Goal: Task Accomplishment & Management: Use online tool/utility

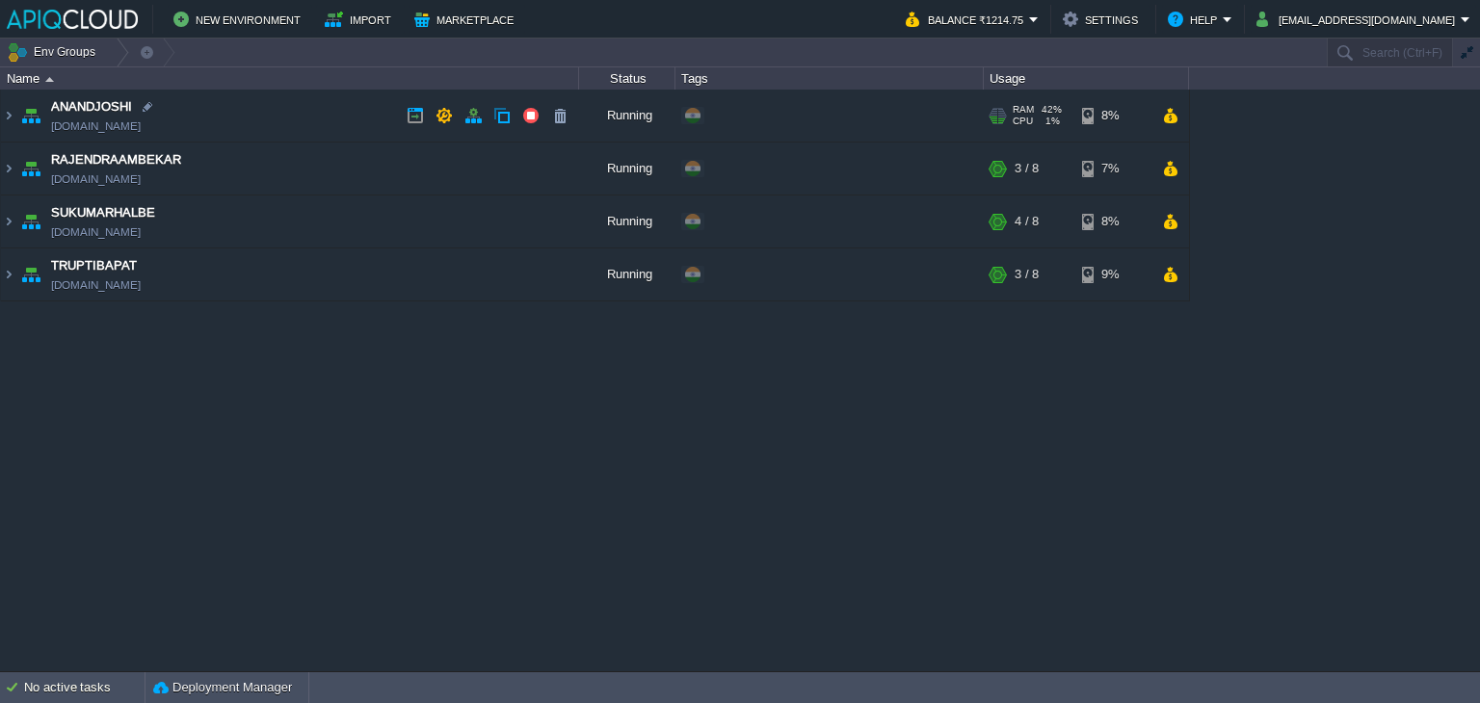
click at [370, 109] on td "ANANDJOSHI [DOMAIN_NAME]" at bounding box center [290, 116] width 578 height 53
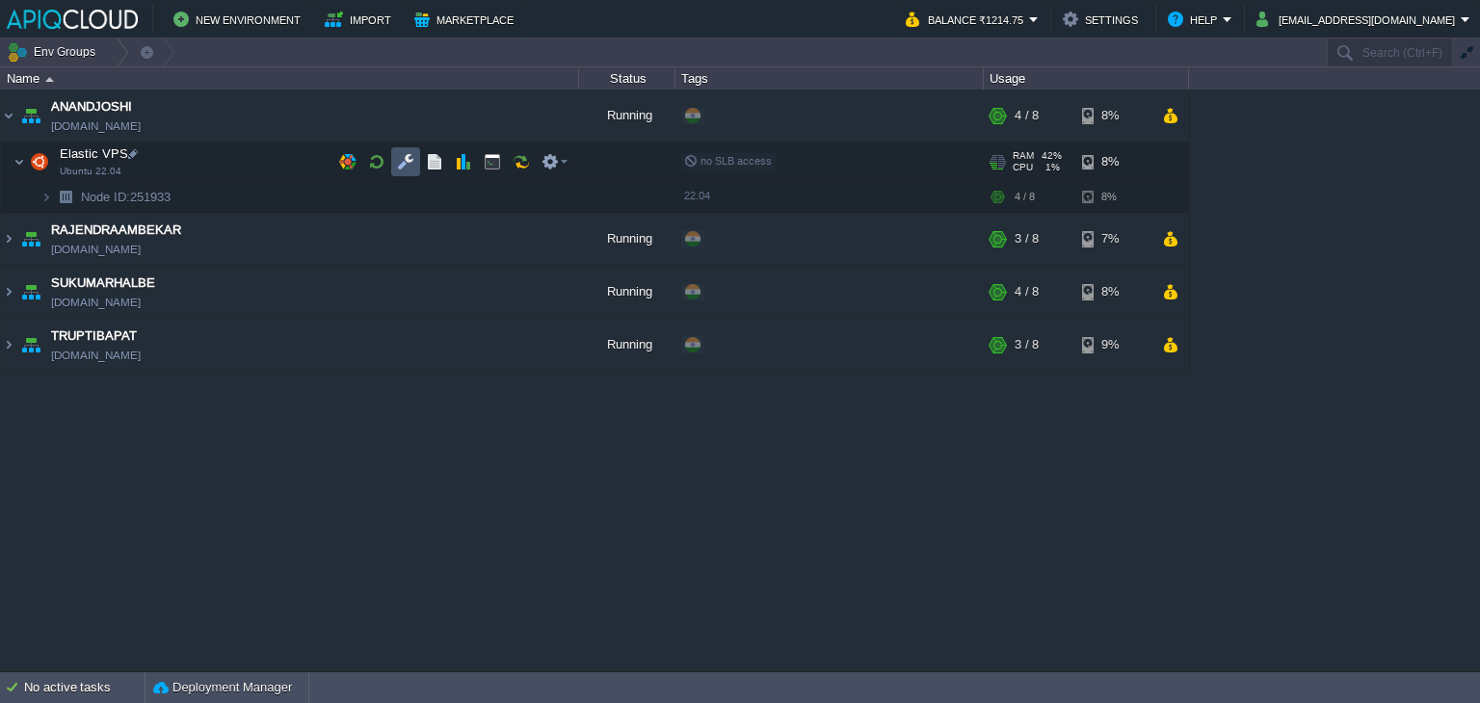
click at [407, 159] on button "button" at bounding box center [405, 161] width 17 height 17
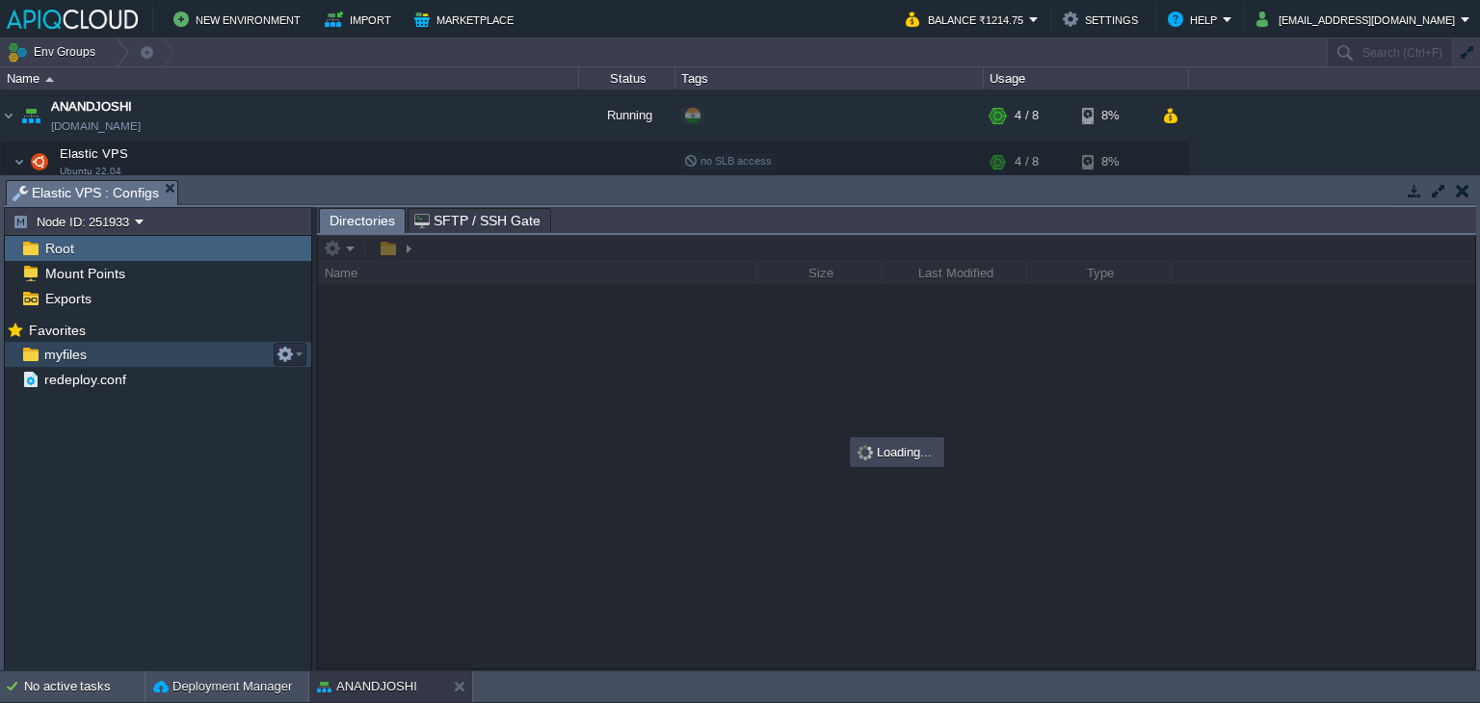
drag, startPoint x: 52, startPoint y: 352, endPoint x: 286, endPoint y: 352, distance: 234.1
click at [52, 352] on span "myfiles" at bounding box center [64, 354] width 49 height 17
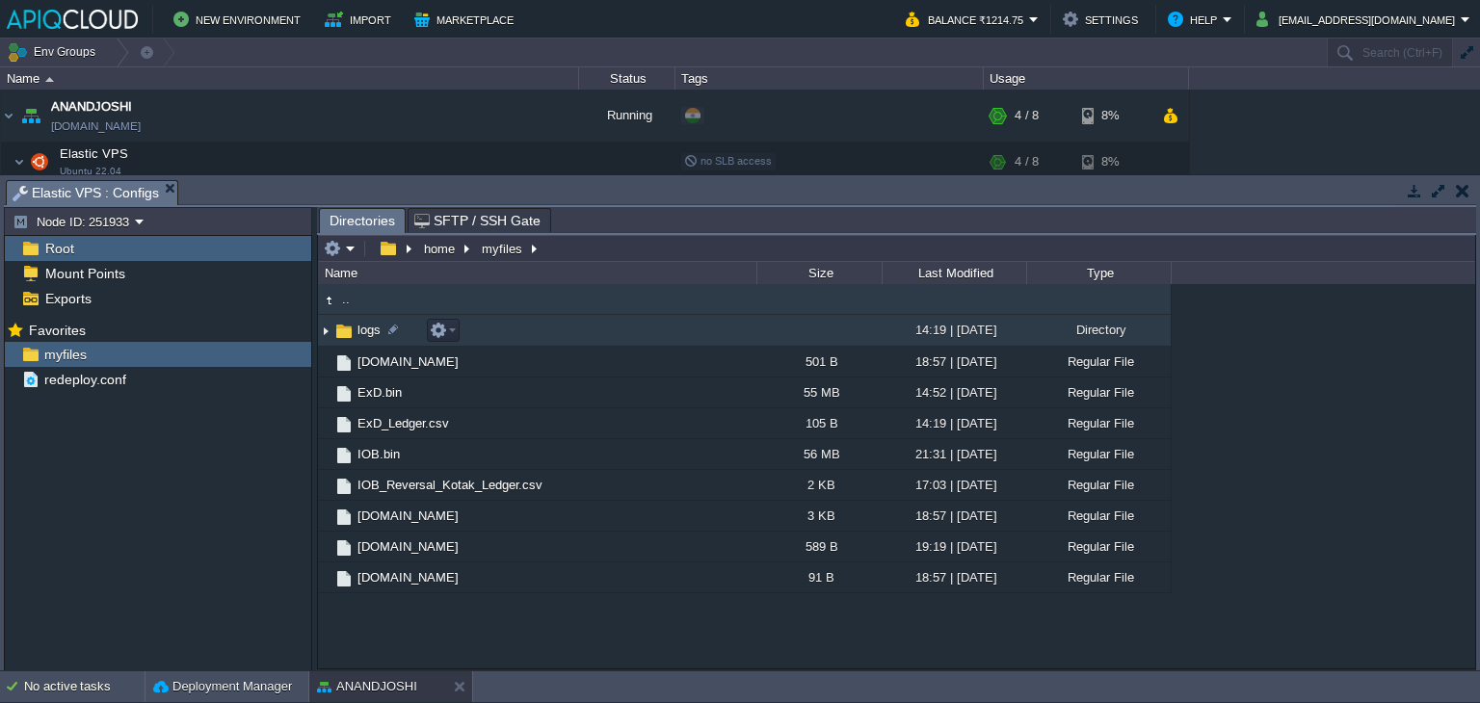
click at [320, 328] on img at bounding box center [325, 331] width 15 height 30
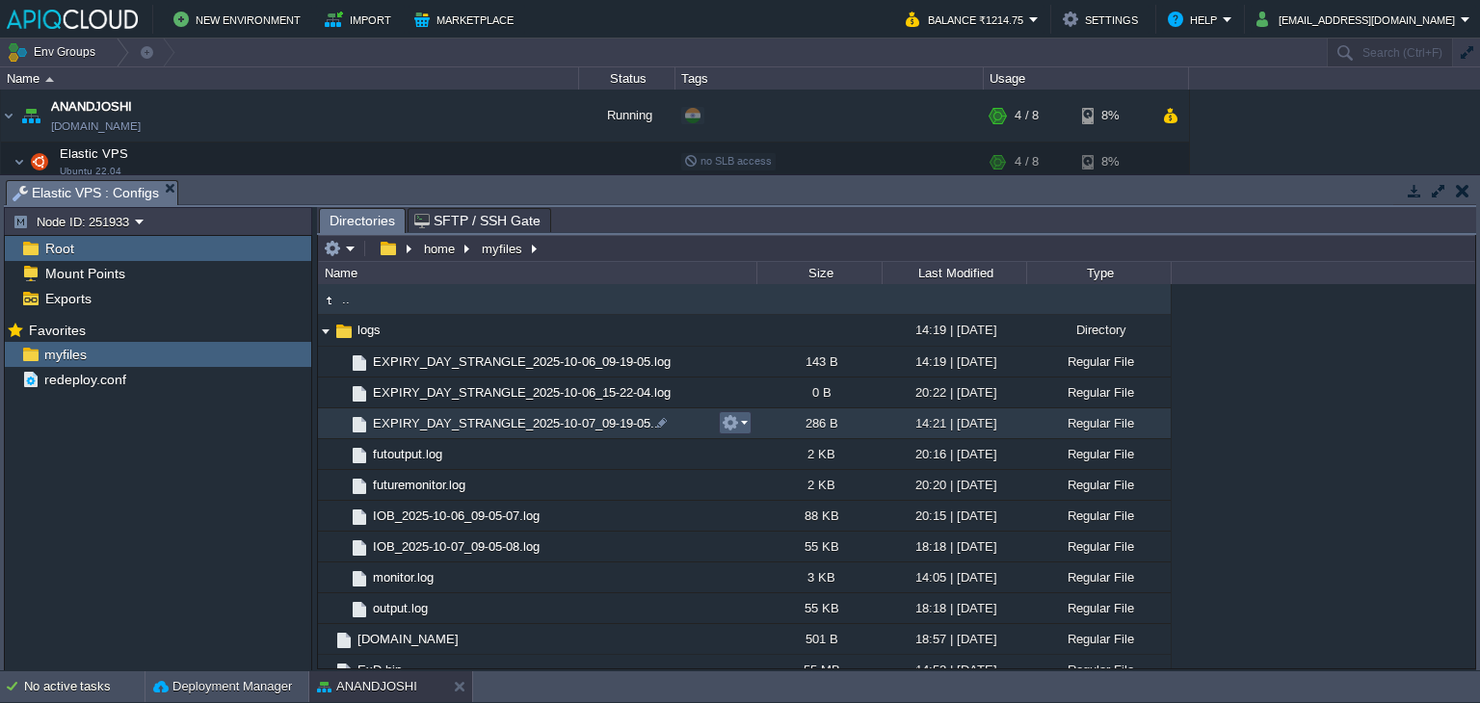
click at [740, 421] on em at bounding box center [735, 422] width 26 height 17
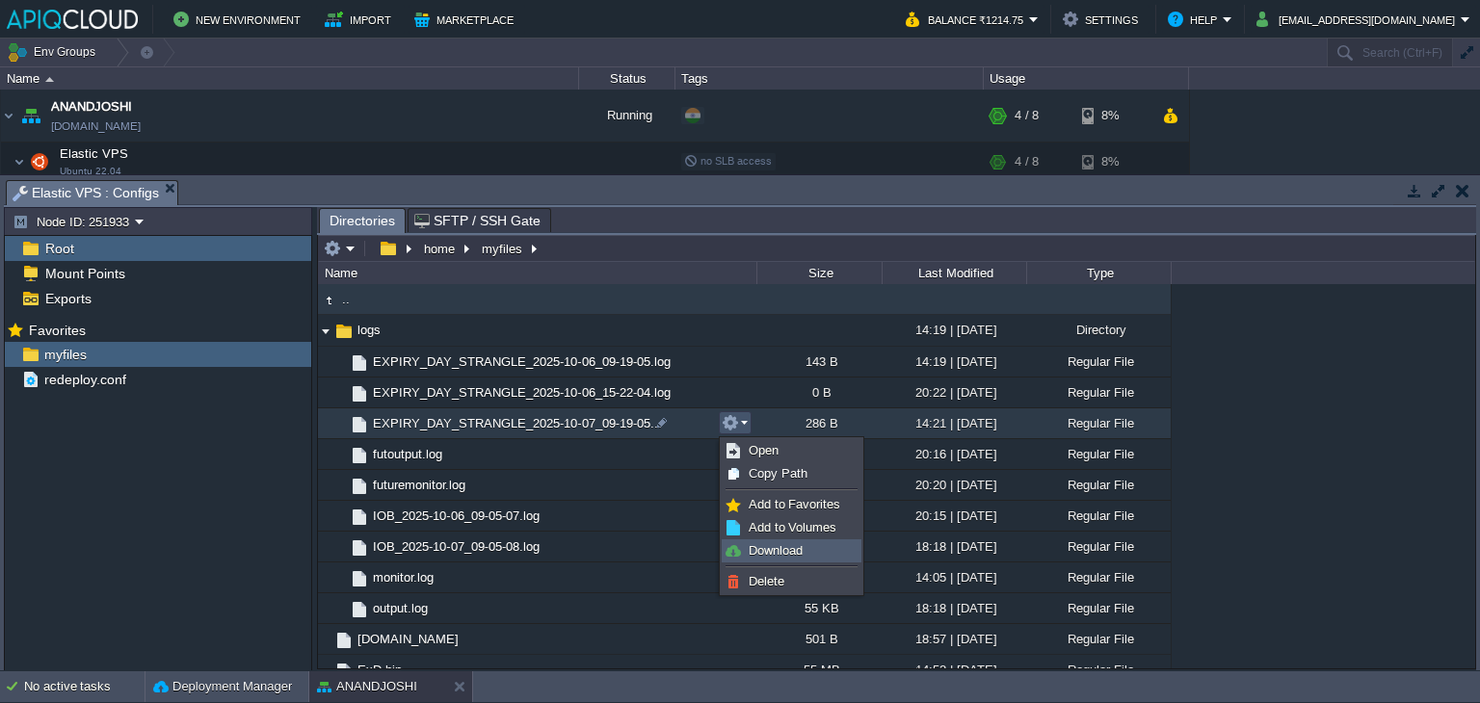
click at [770, 546] on span "Download" at bounding box center [775, 550] width 54 height 14
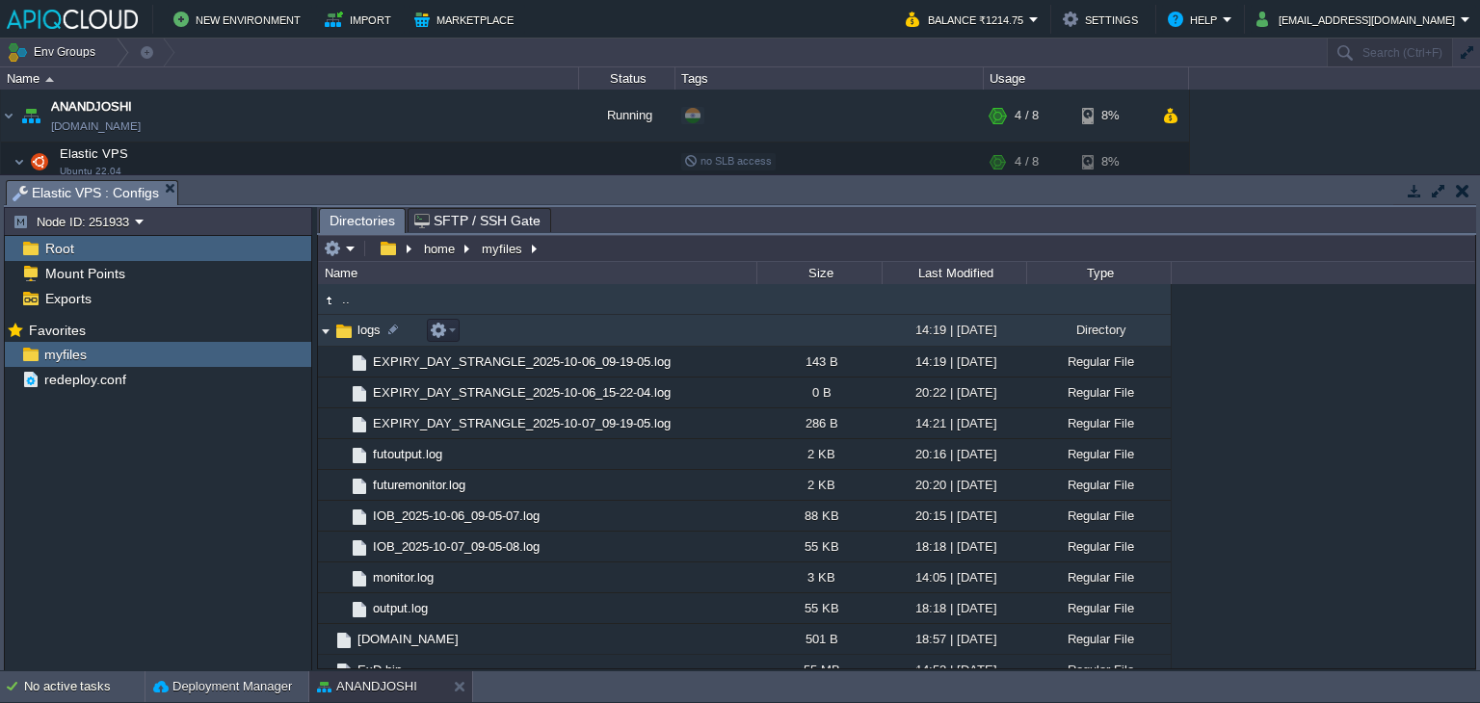
click at [321, 330] on img at bounding box center [325, 331] width 15 height 30
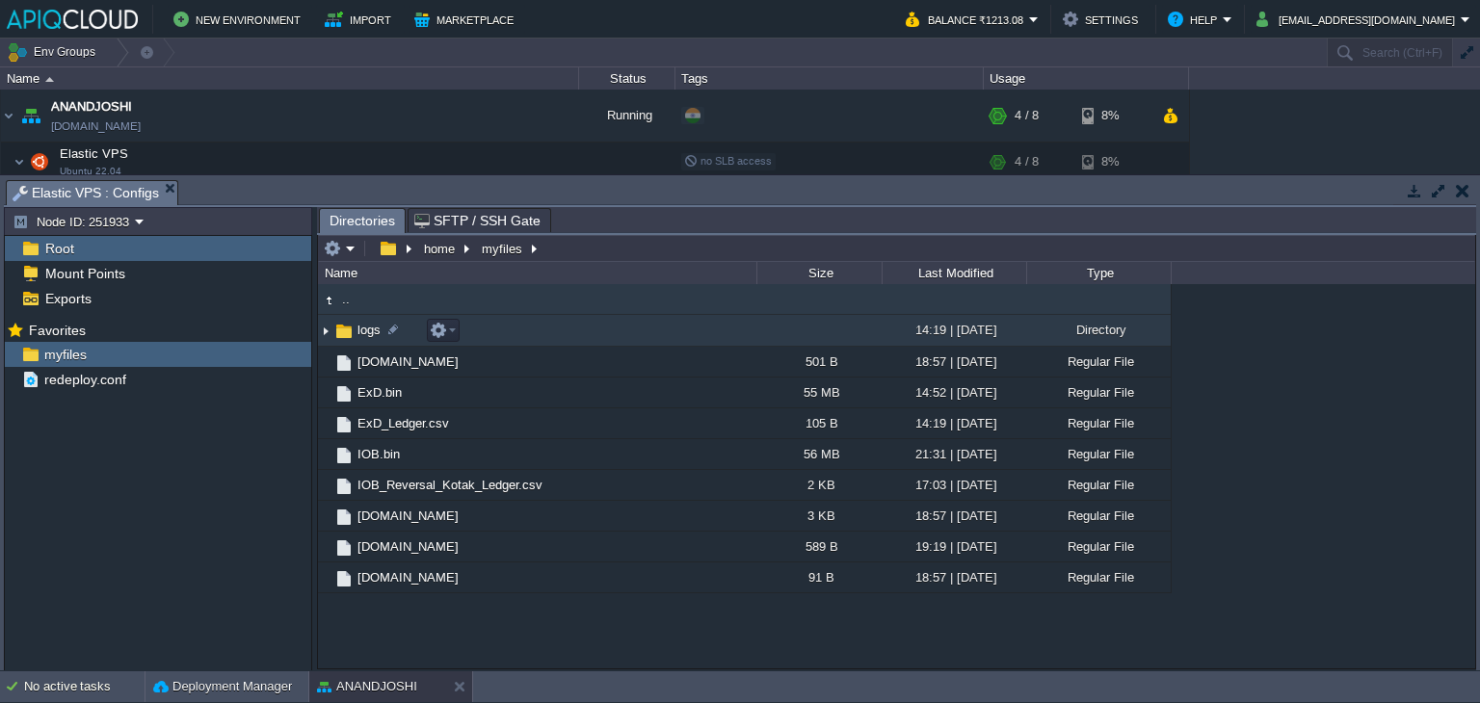
click at [324, 331] on img at bounding box center [325, 331] width 15 height 30
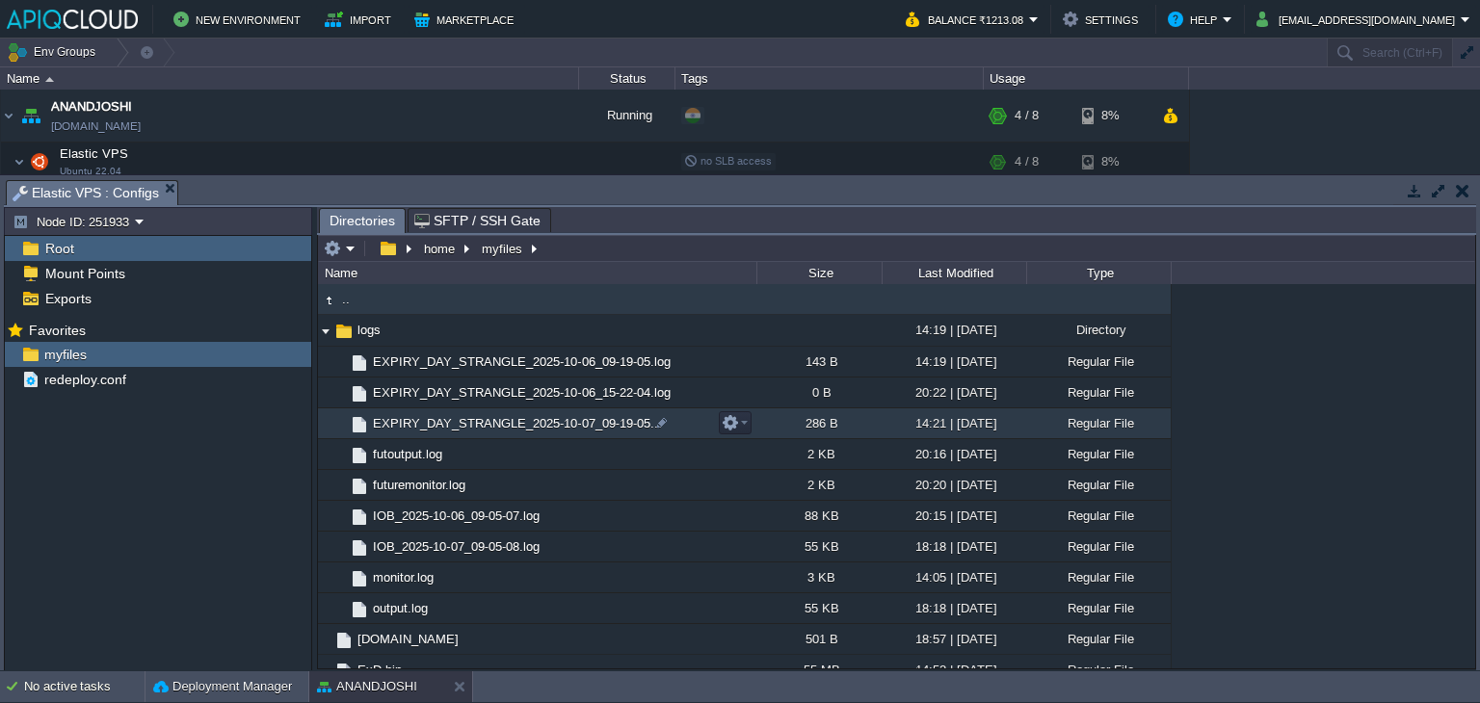
click at [557, 421] on span "EXPIRY_DAY_STRANGLE_2025-10-07_09-19-05..." at bounding box center [517, 423] width 295 height 16
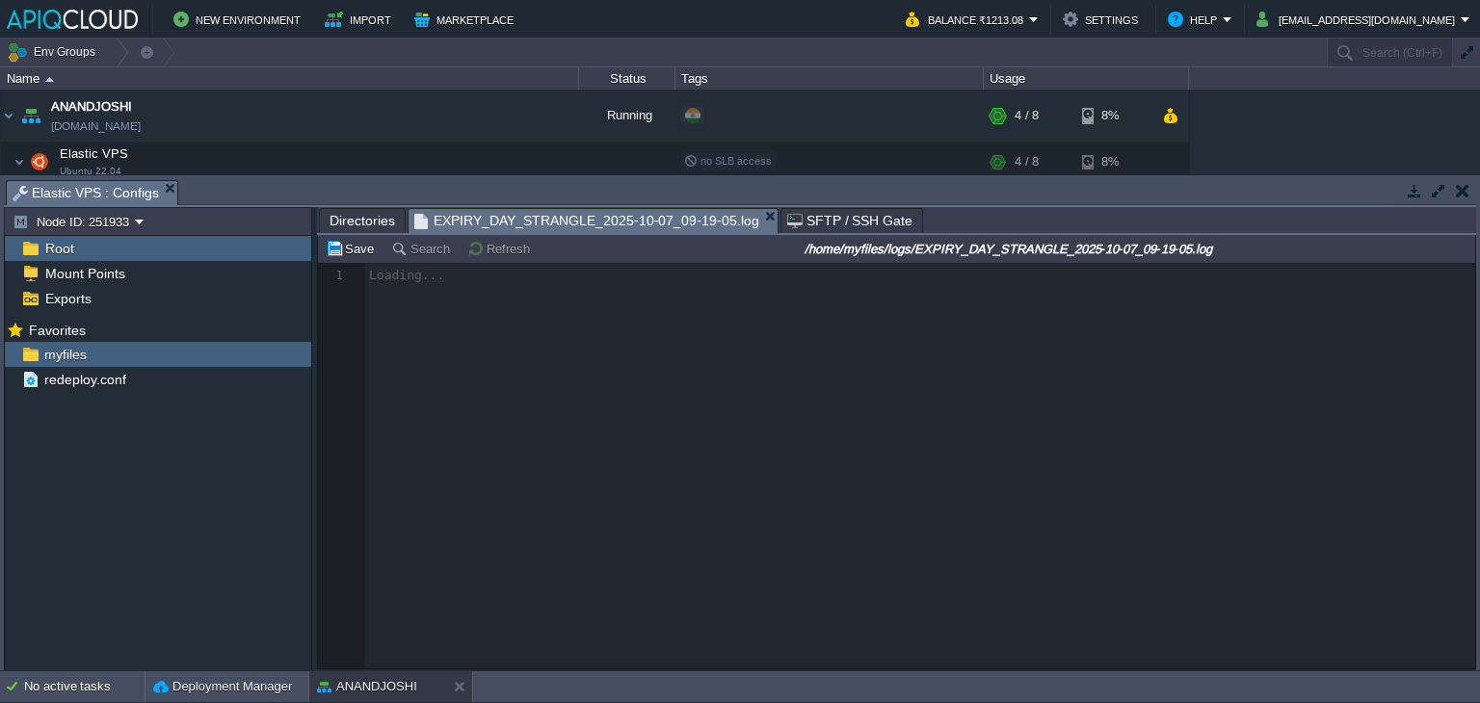
click at [373, 213] on span "Directories" at bounding box center [362, 220] width 66 height 23
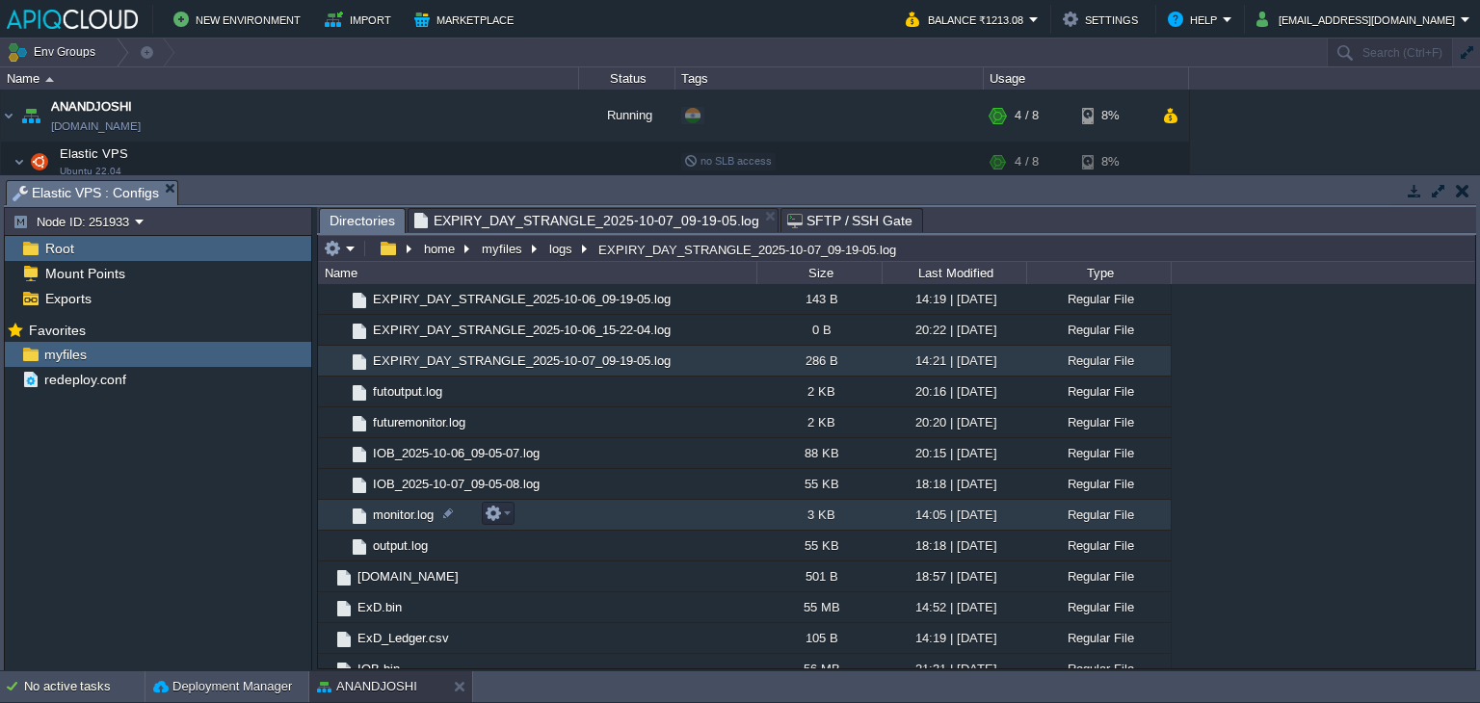
scroll to position [96, 0]
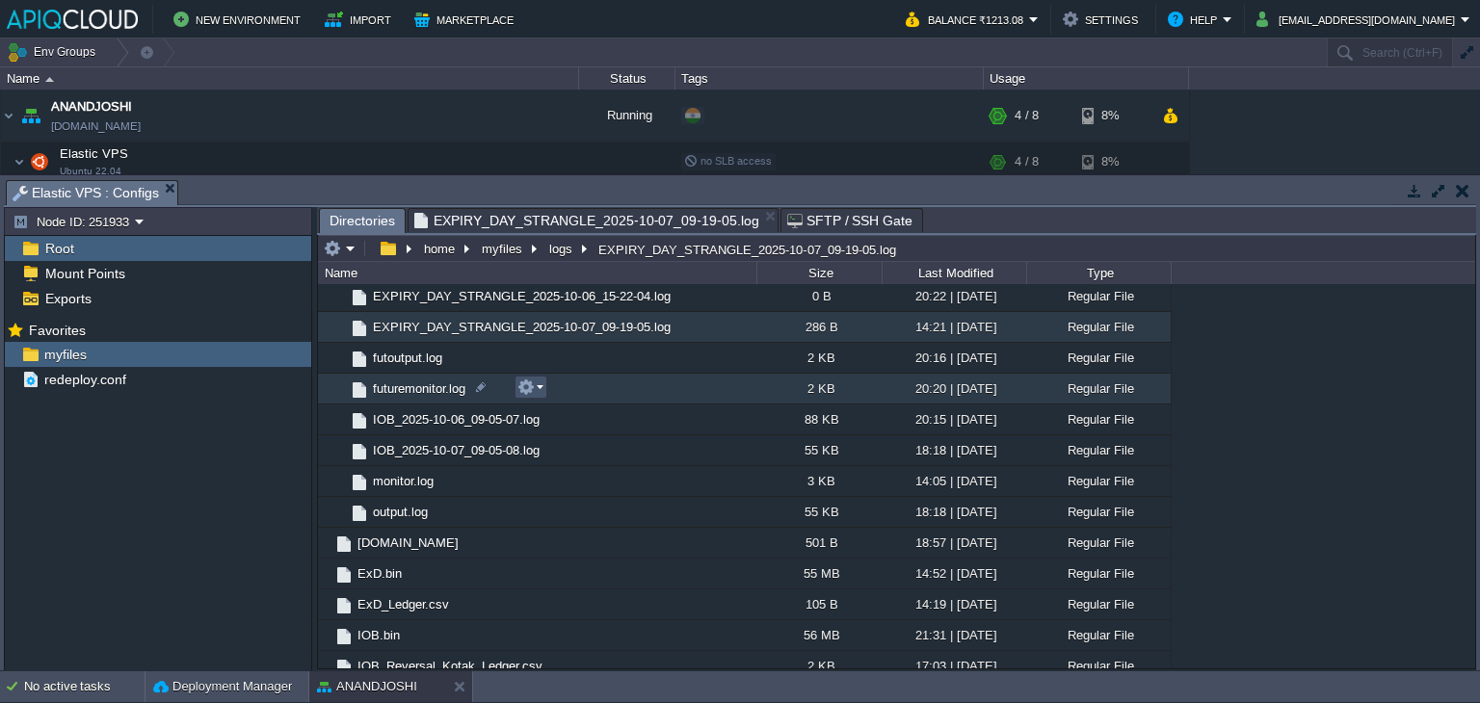
click at [528, 387] on button "button" at bounding box center [525, 387] width 17 height 17
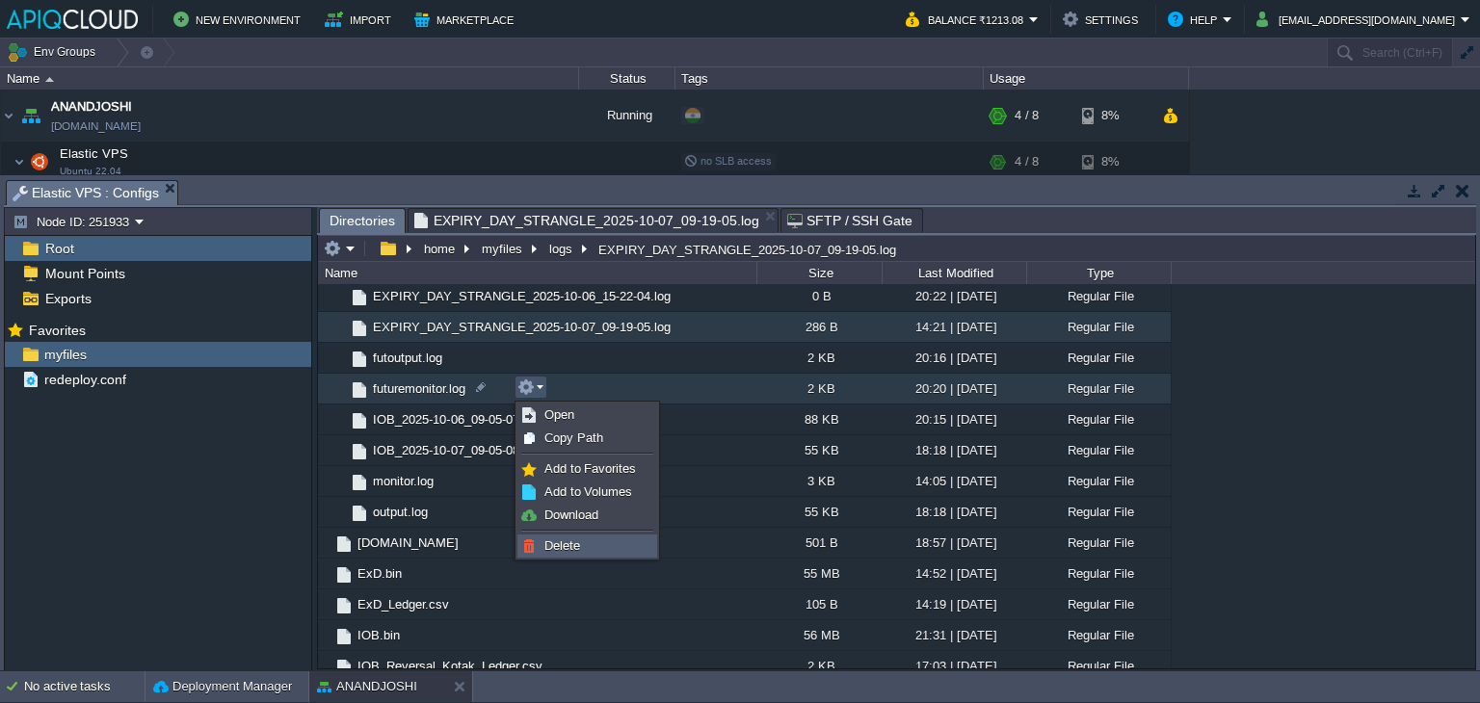
click at [563, 540] on span "Delete" at bounding box center [562, 545] width 36 height 14
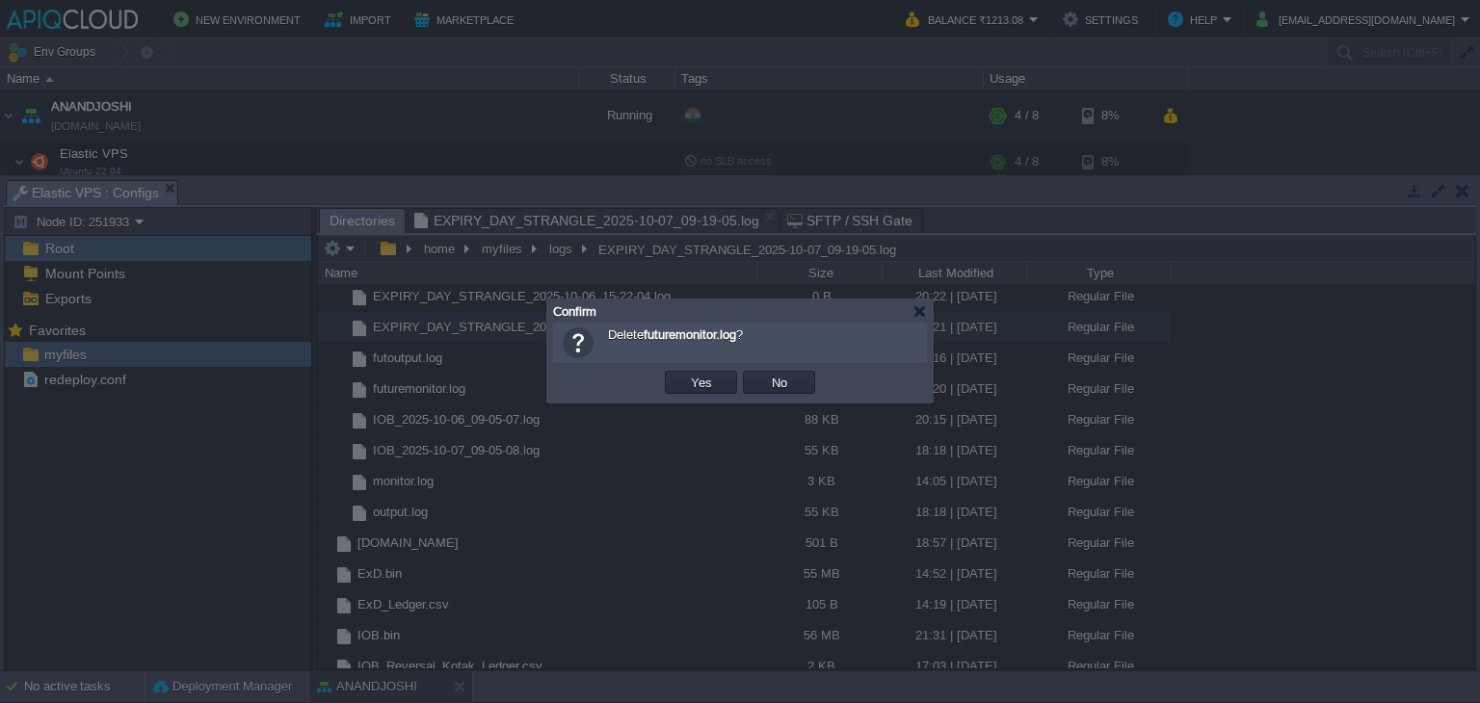
click at [696, 394] on td "Yes" at bounding box center [701, 382] width 78 height 29
click at [696, 379] on button "Yes" at bounding box center [701, 382] width 33 height 17
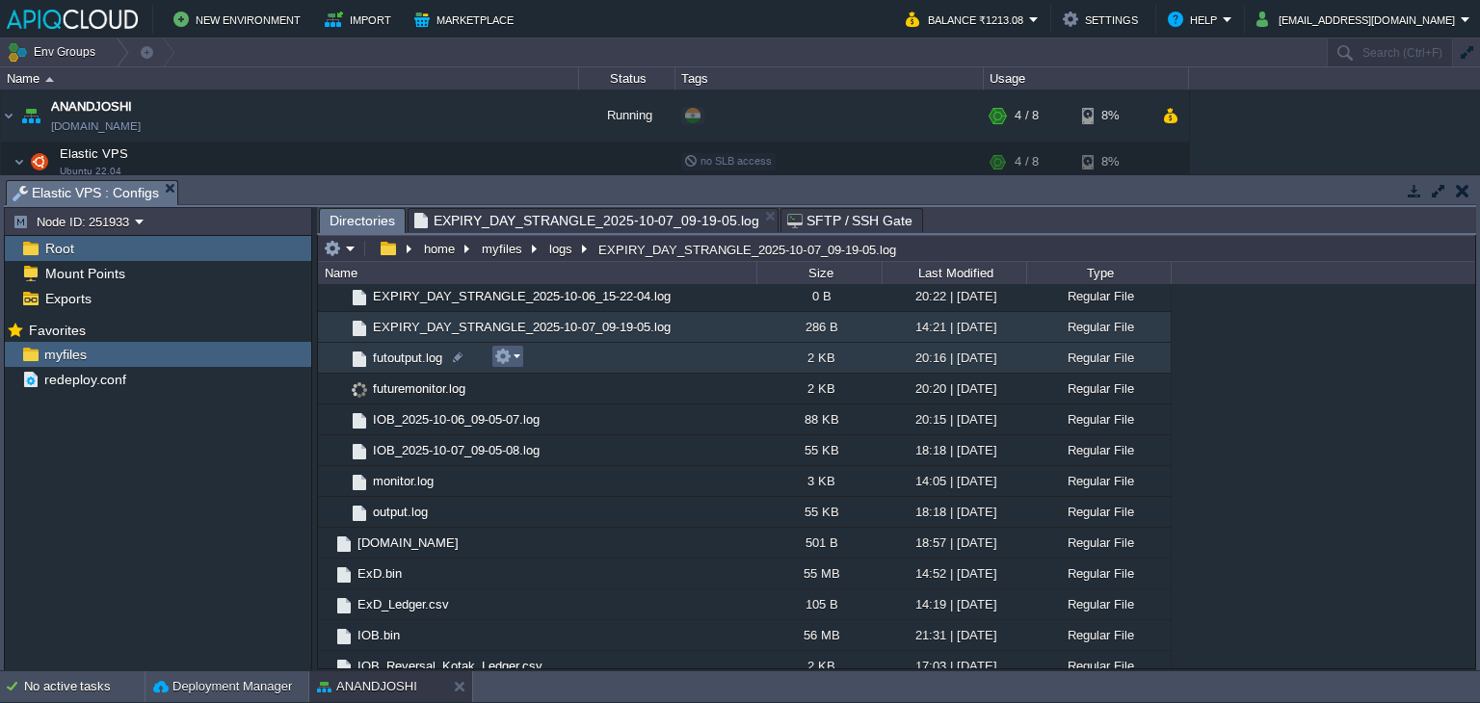
click at [518, 358] on em at bounding box center [507, 356] width 26 height 17
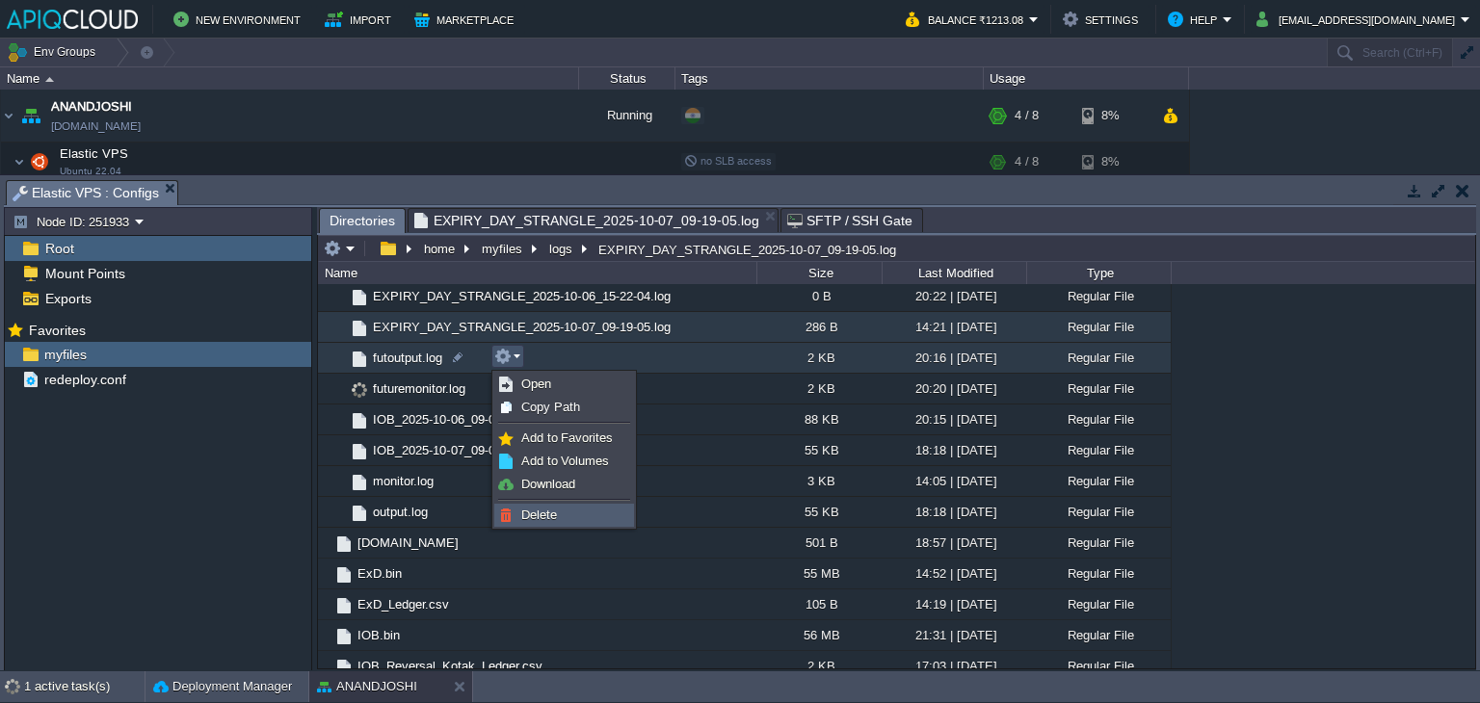
click at [547, 508] on span "Delete" at bounding box center [539, 515] width 36 height 14
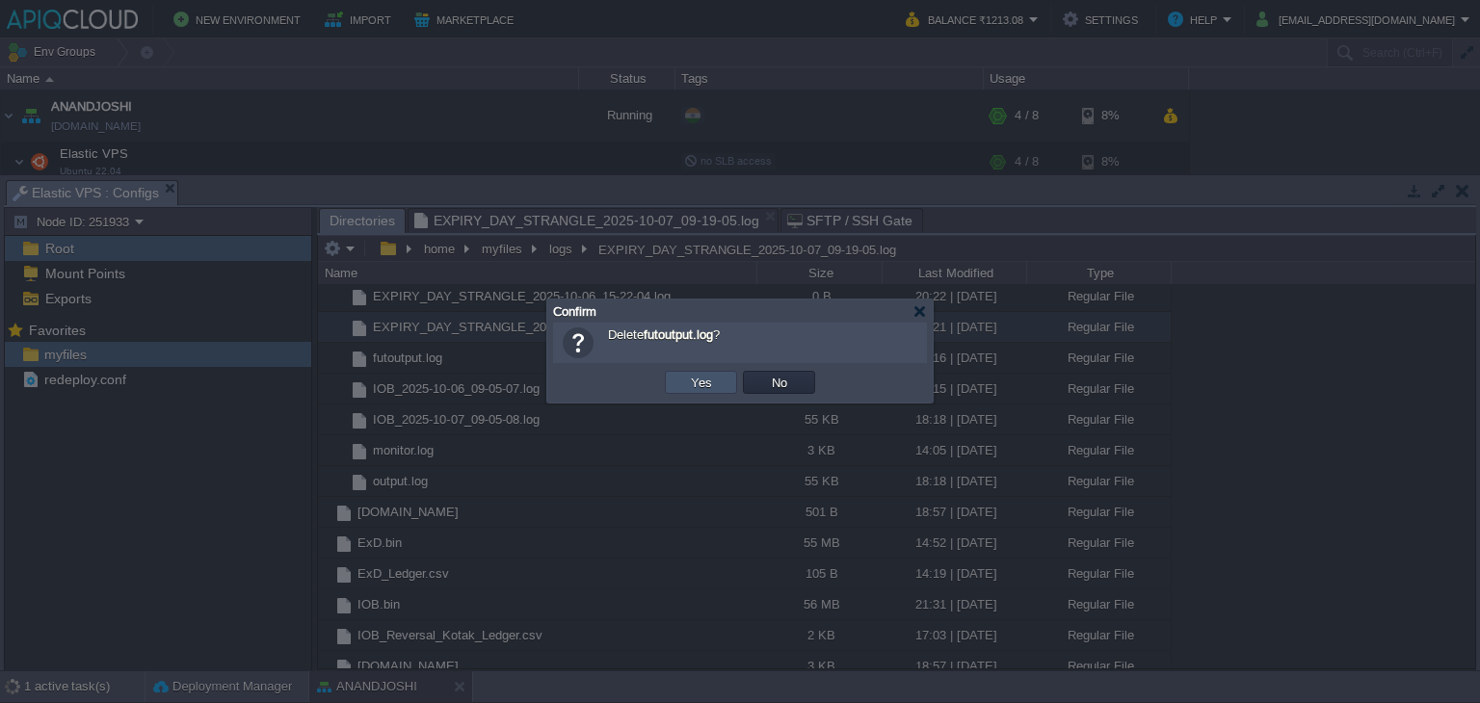
click at [685, 378] on button "Yes" at bounding box center [701, 382] width 33 height 17
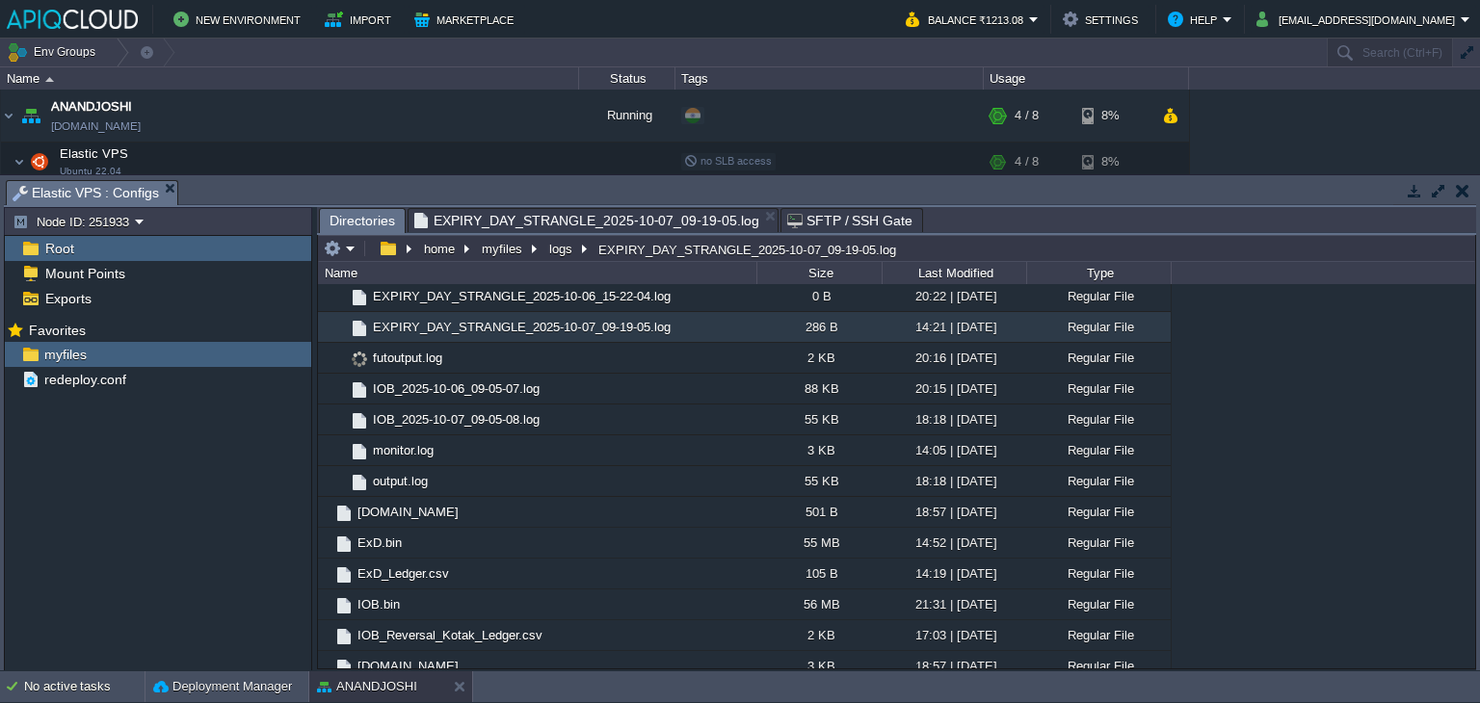
click at [497, 224] on span "EXPIRY_DAY_STRANGLE_2025-10-07_09-19-05.log" at bounding box center [586, 220] width 345 height 23
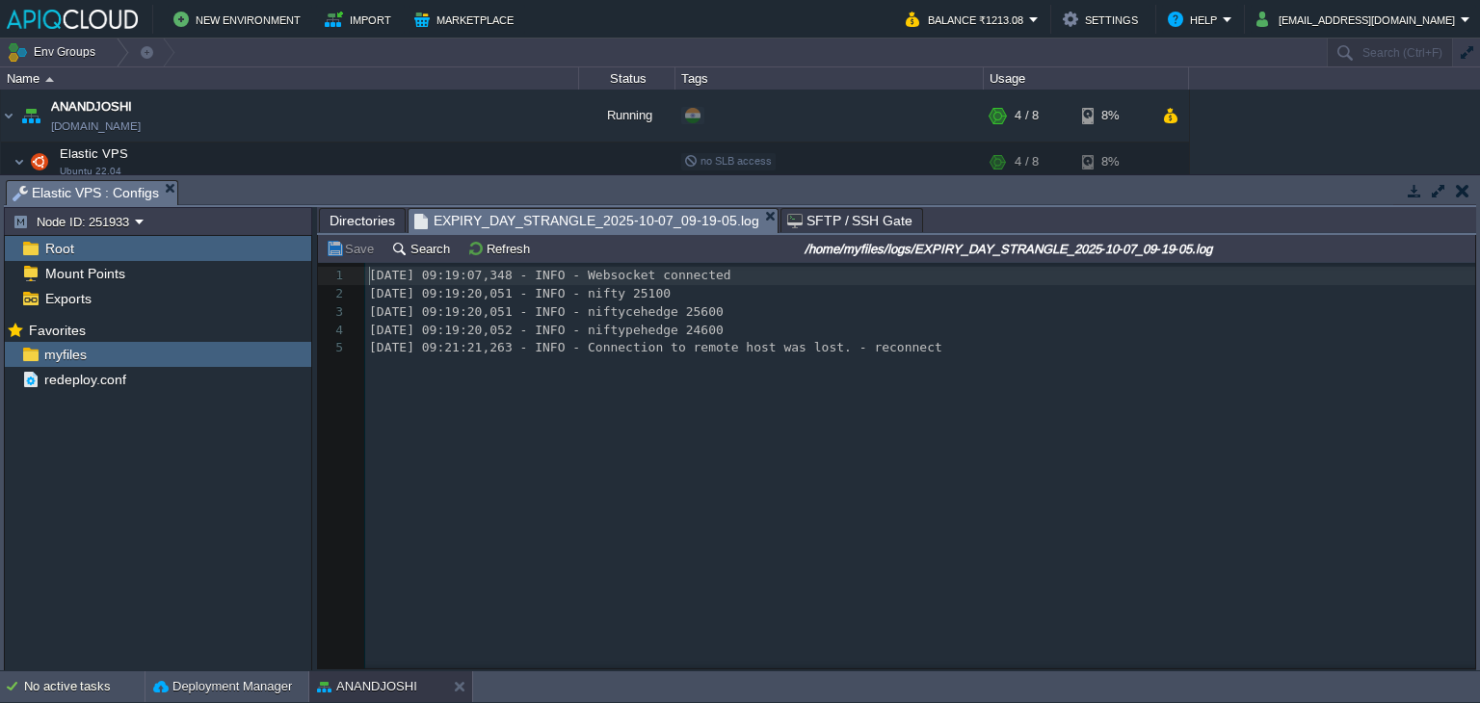
scroll to position [6, 0]
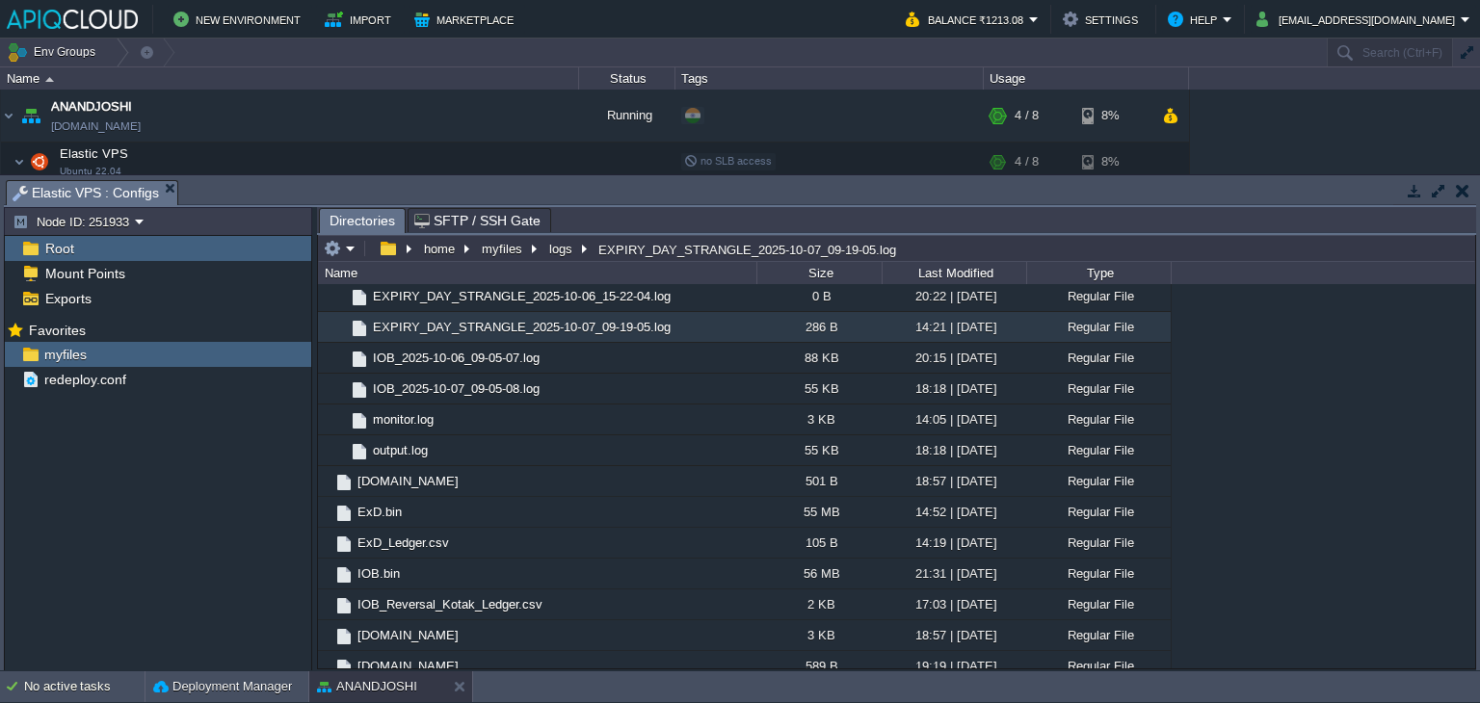
click at [1464, 190] on button "button" at bounding box center [1462, 190] width 13 height 17
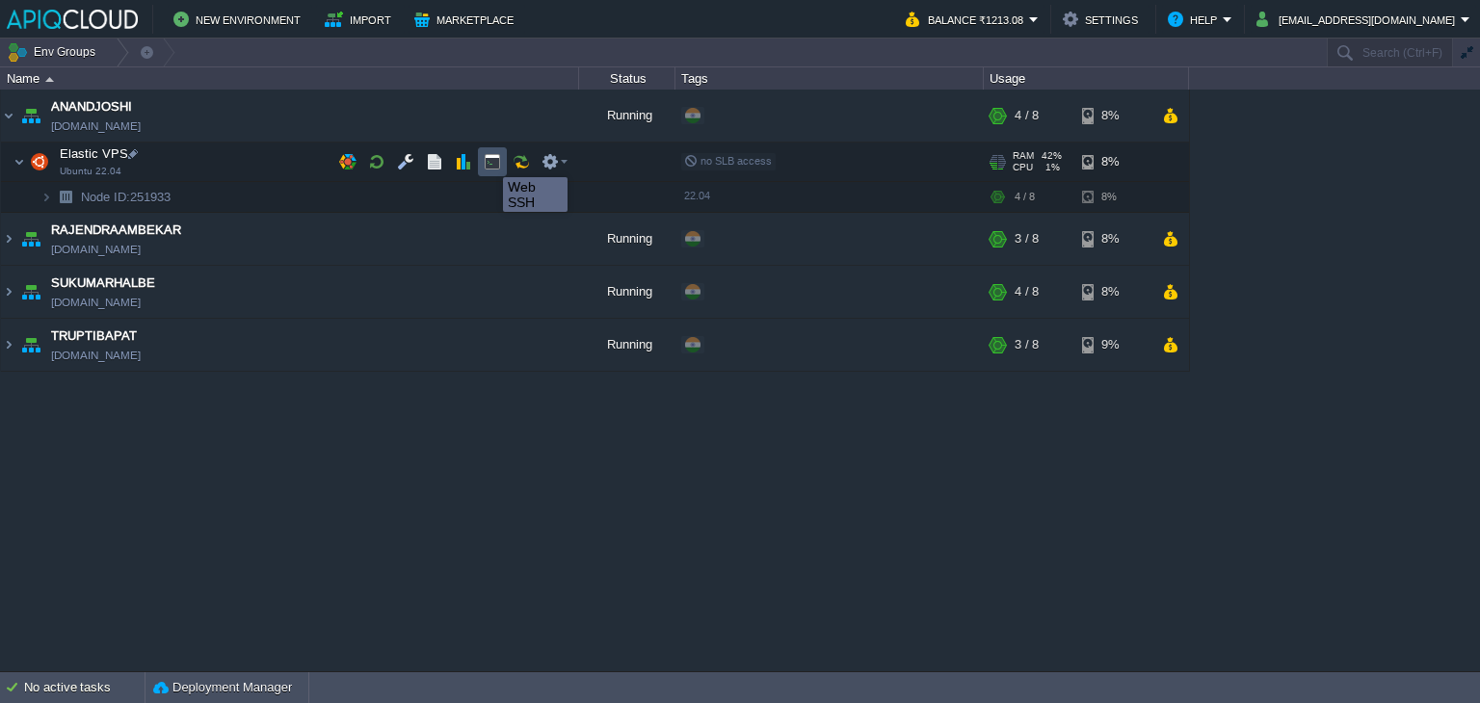
click at [488, 160] on button "button" at bounding box center [492, 161] width 17 height 17
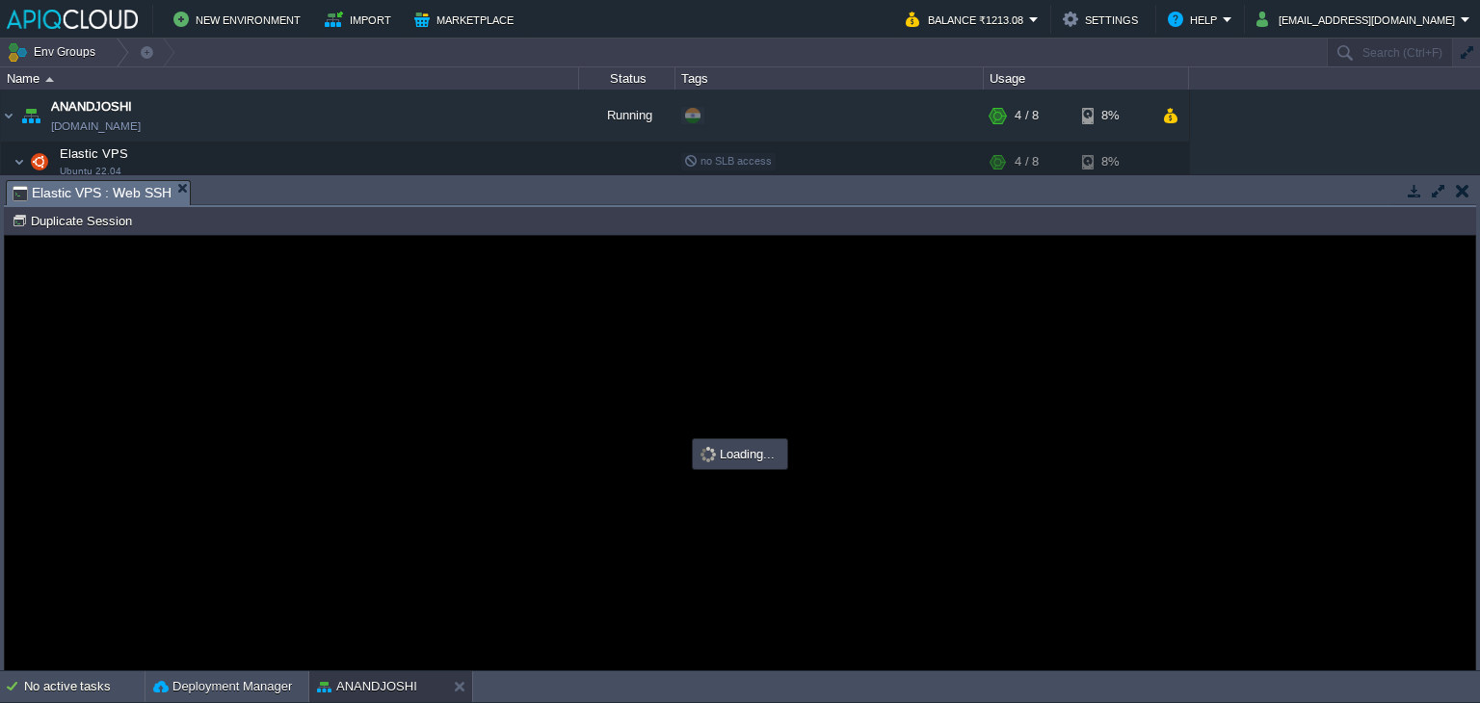
scroll to position [0, 0]
type input "#000000"
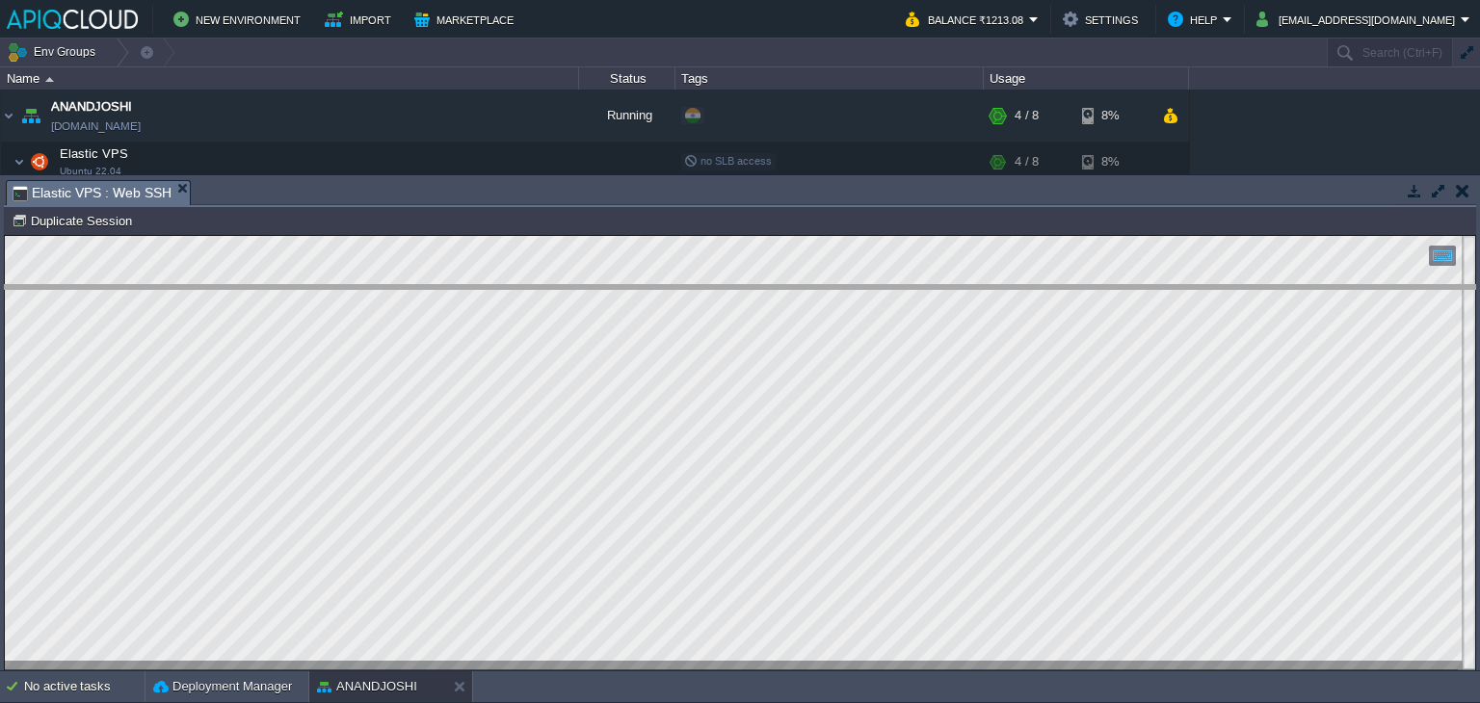
drag, startPoint x: 562, startPoint y: 191, endPoint x: 554, endPoint y: 302, distance: 111.0
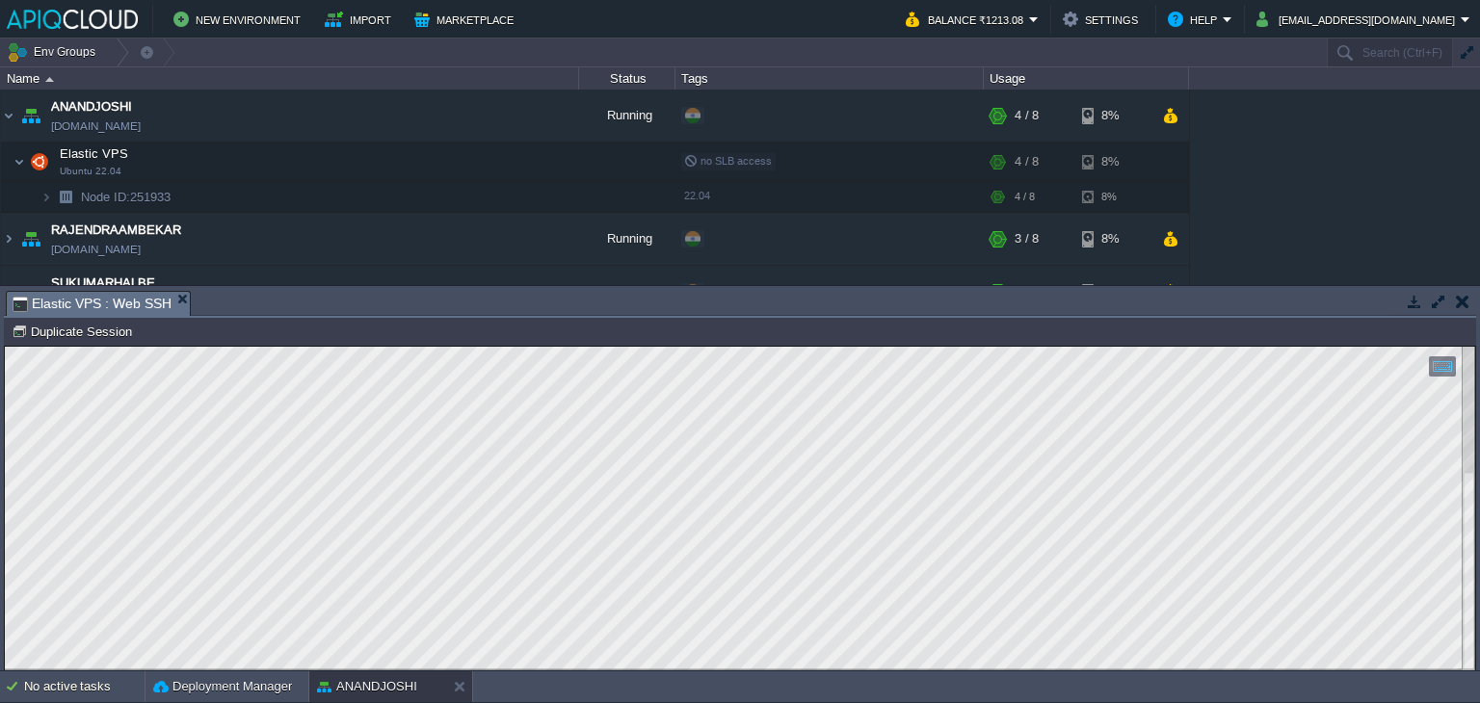
click at [1460, 301] on button "button" at bounding box center [1462, 301] width 13 height 17
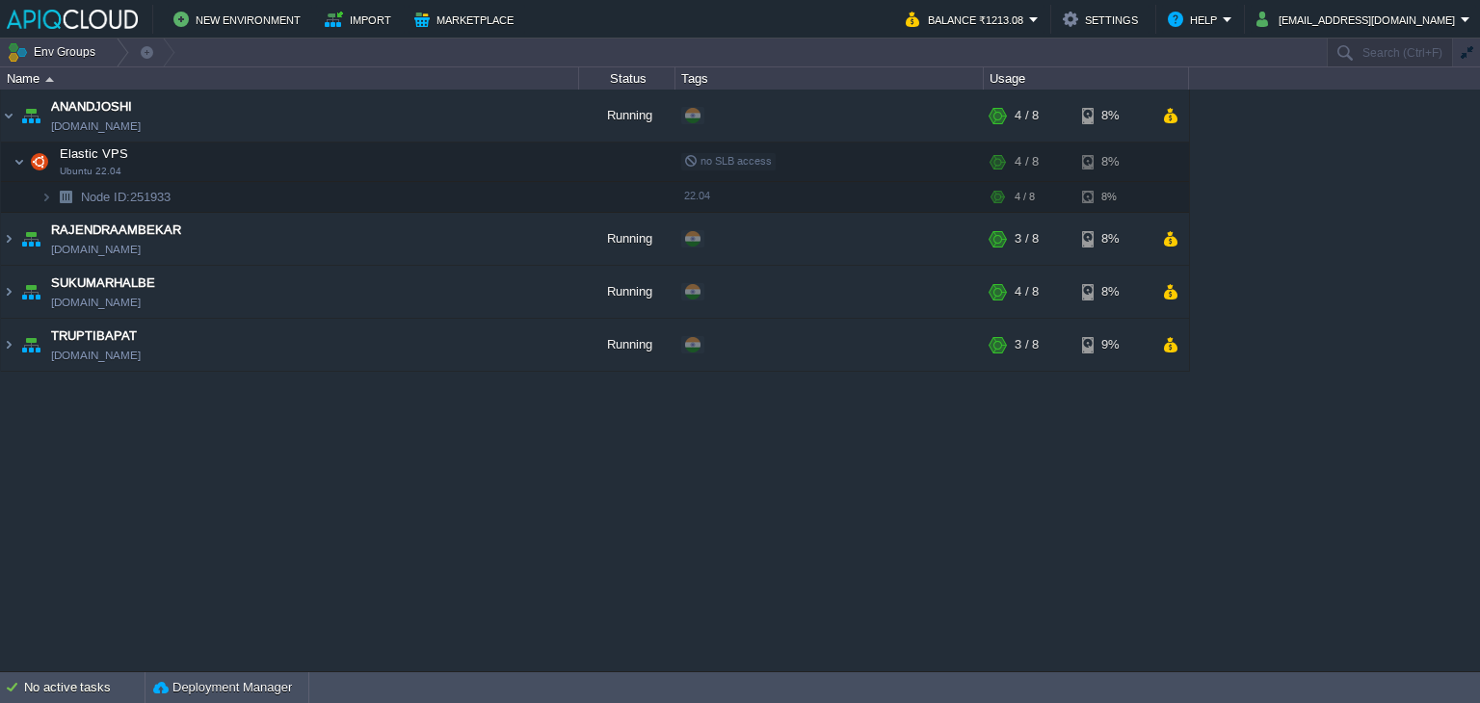
click at [544, 490] on div "ANANDJOSHI [DOMAIN_NAME] Running + Add to Env Group RAM 43% CPU 1% 4 / 8 8% Ela…" at bounding box center [740, 381] width 1480 height 582
click at [3, 117] on img at bounding box center [8, 116] width 15 height 52
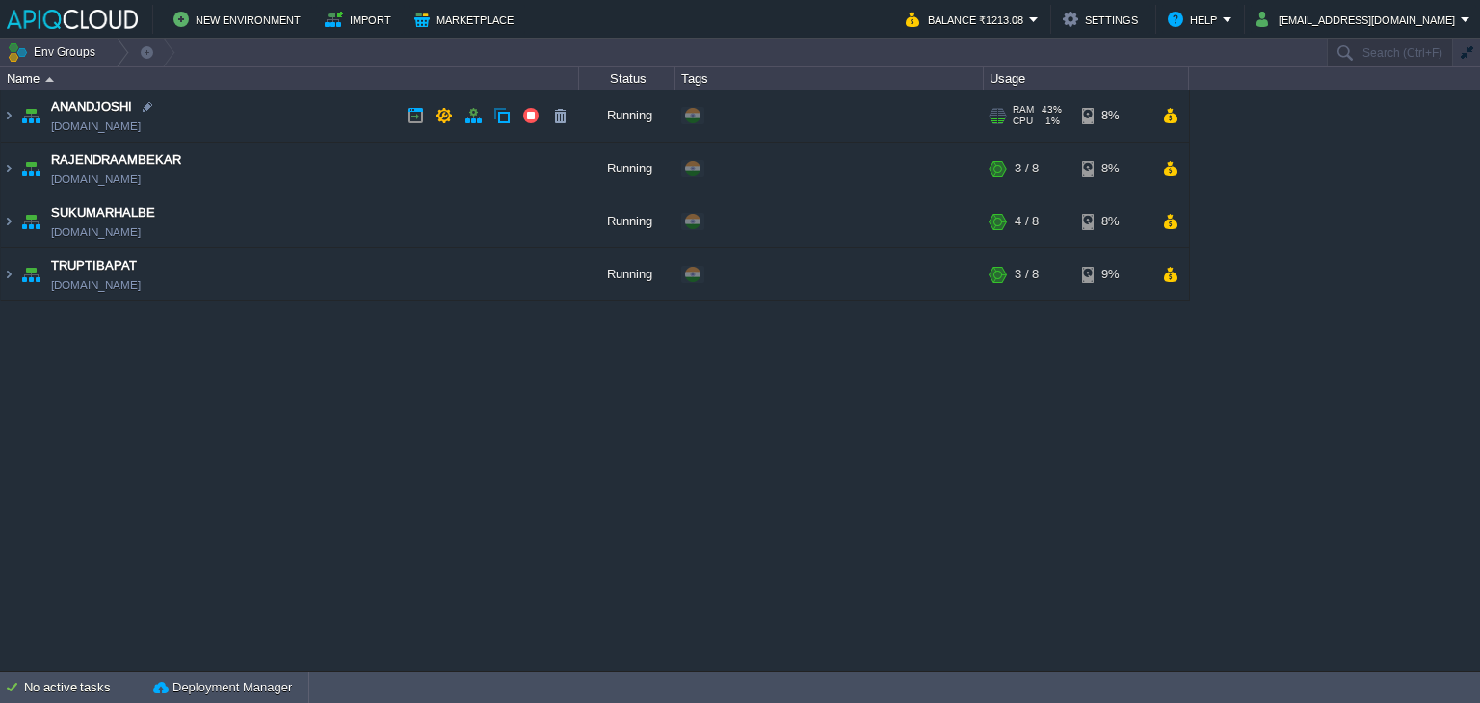
click at [292, 116] on td "ANANDJOSHI [DOMAIN_NAME]" at bounding box center [290, 116] width 578 height 53
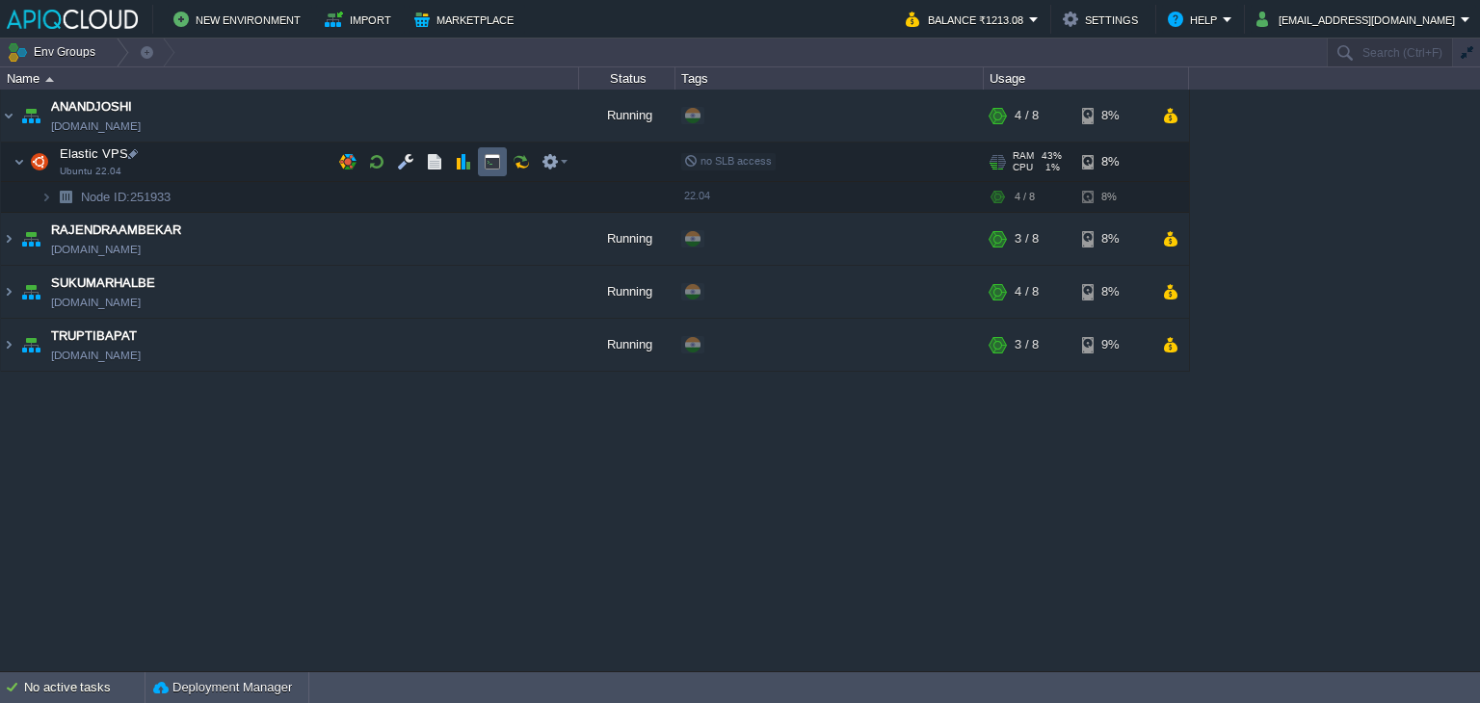
click at [502, 167] on td at bounding box center [492, 161] width 29 height 29
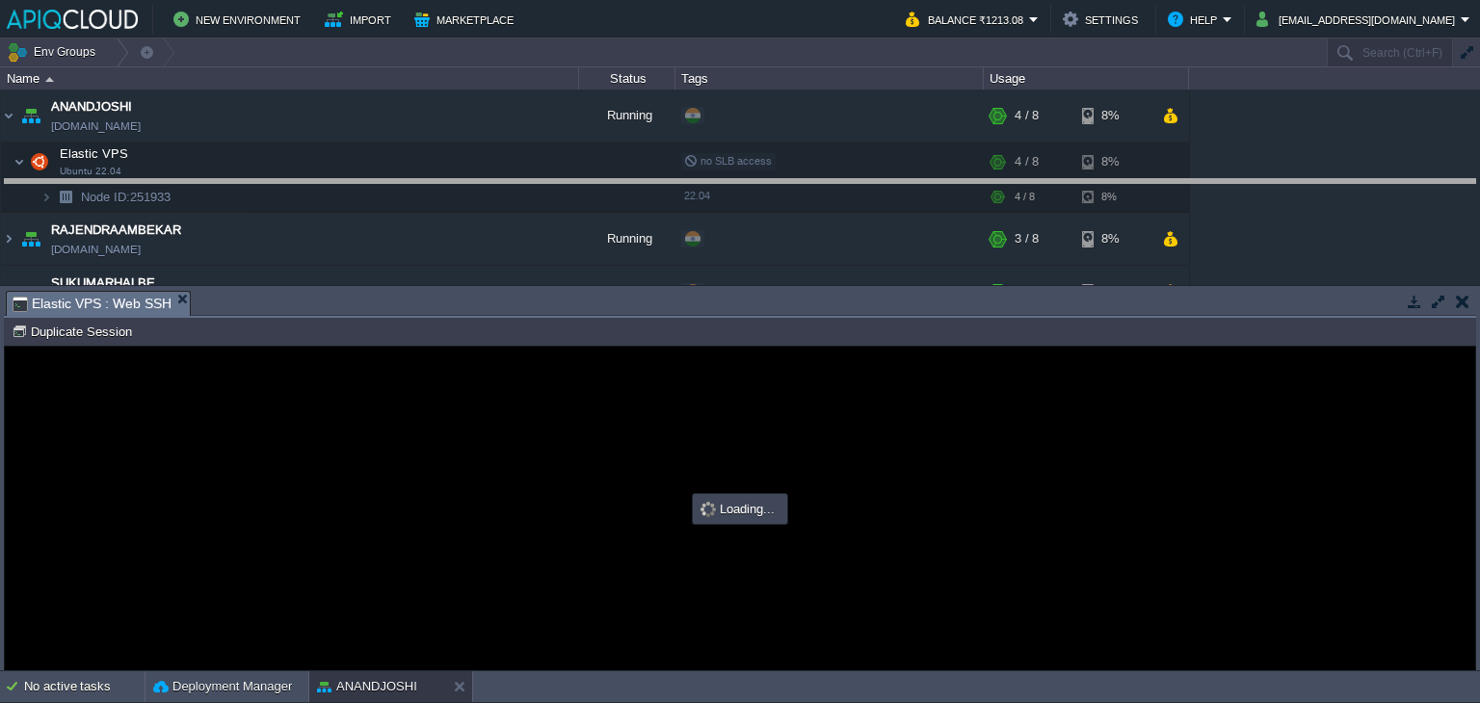
type input "#000000"
drag, startPoint x: 415, startPoint y: 298, endPoint x: 417, endPoint y: 186, distance: 111.8
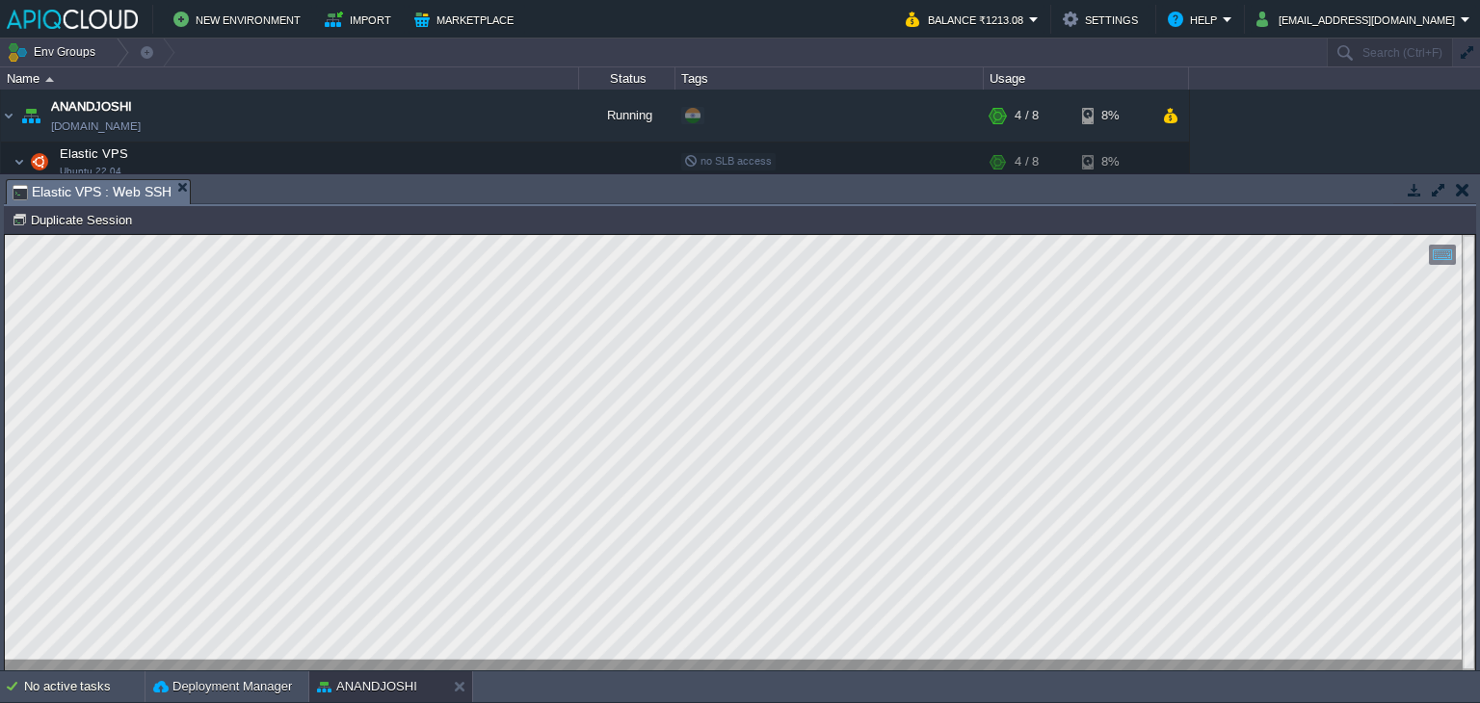
click at [1461, 192] on button "button" at bounding box center [1462, 189] width 13 height 17
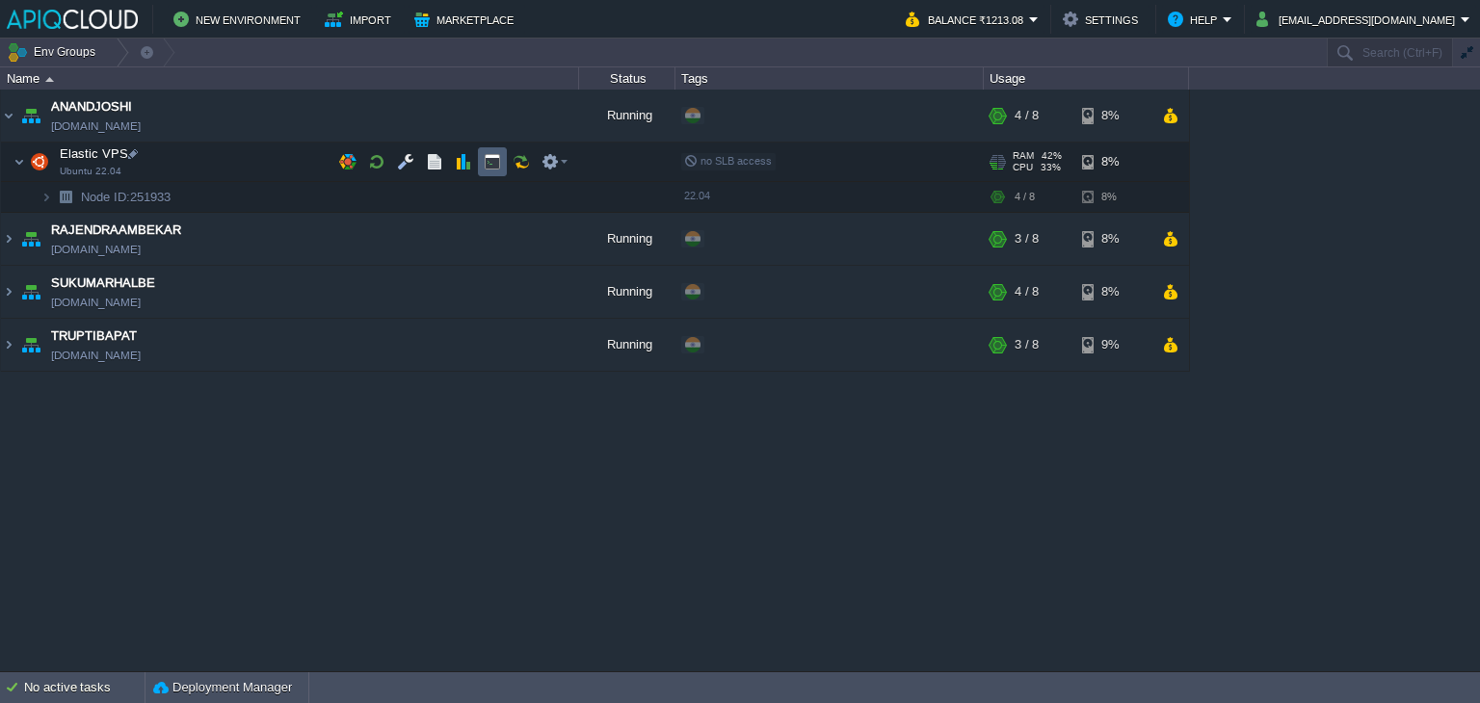
click at [486, 157] on button "button" at bounding box center [492, 161] width 17 height 17
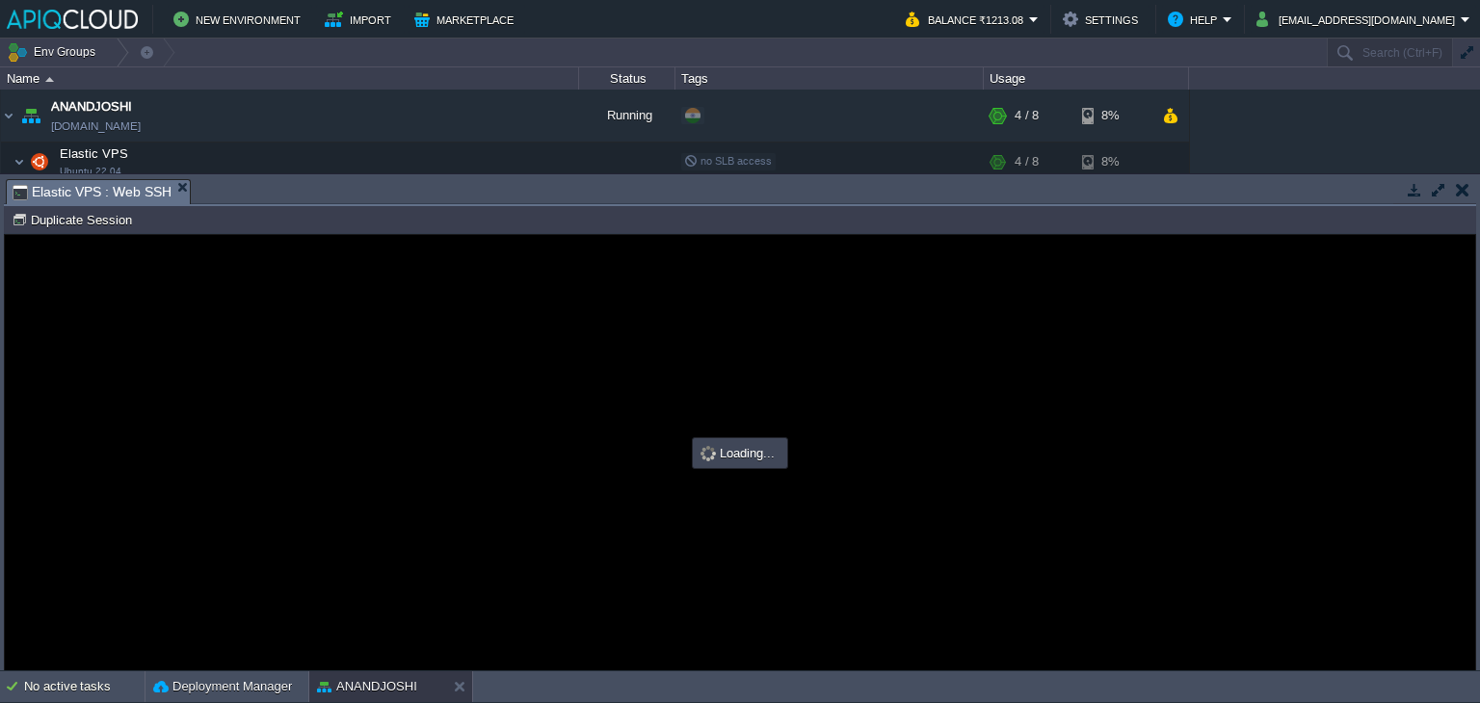
type input "#000000"
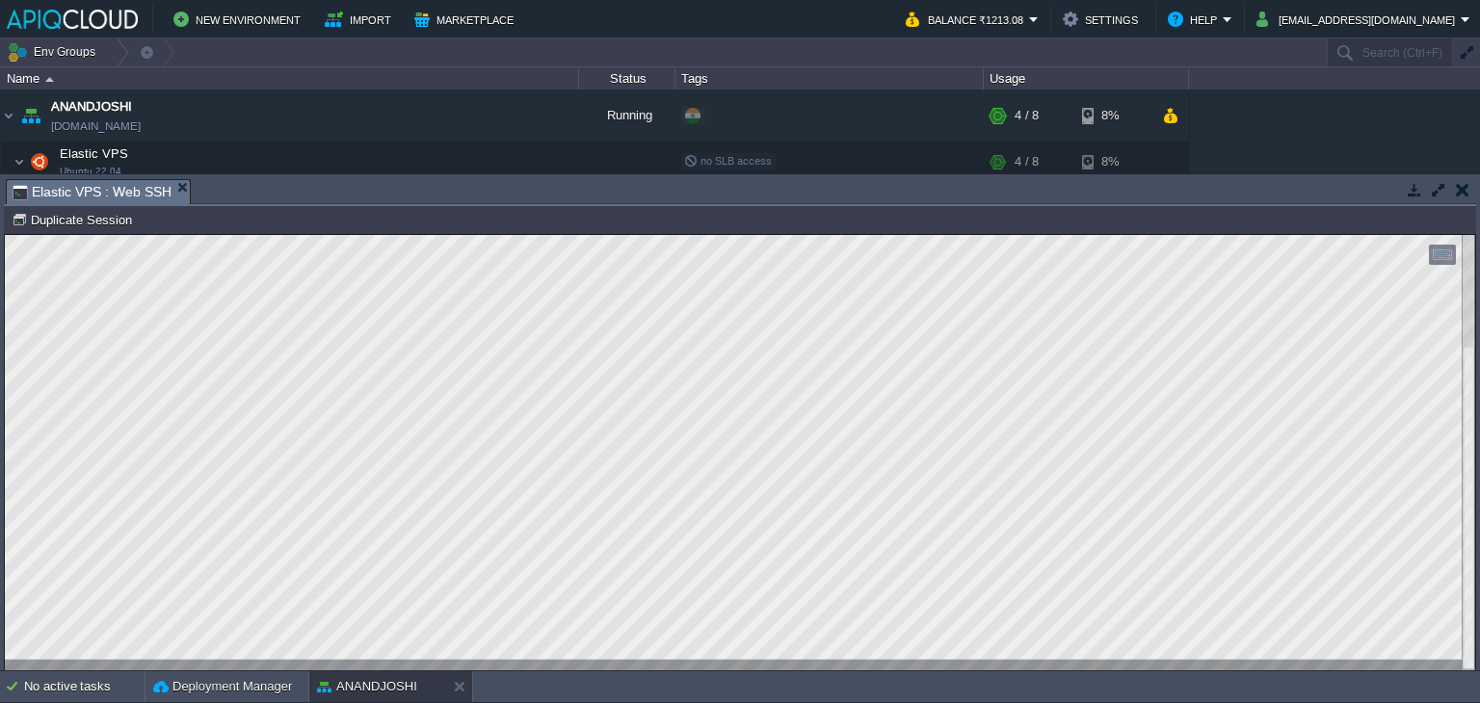
click at [1459, 191] on button "button" at bounding box center [1462, 189] width 13 height 17
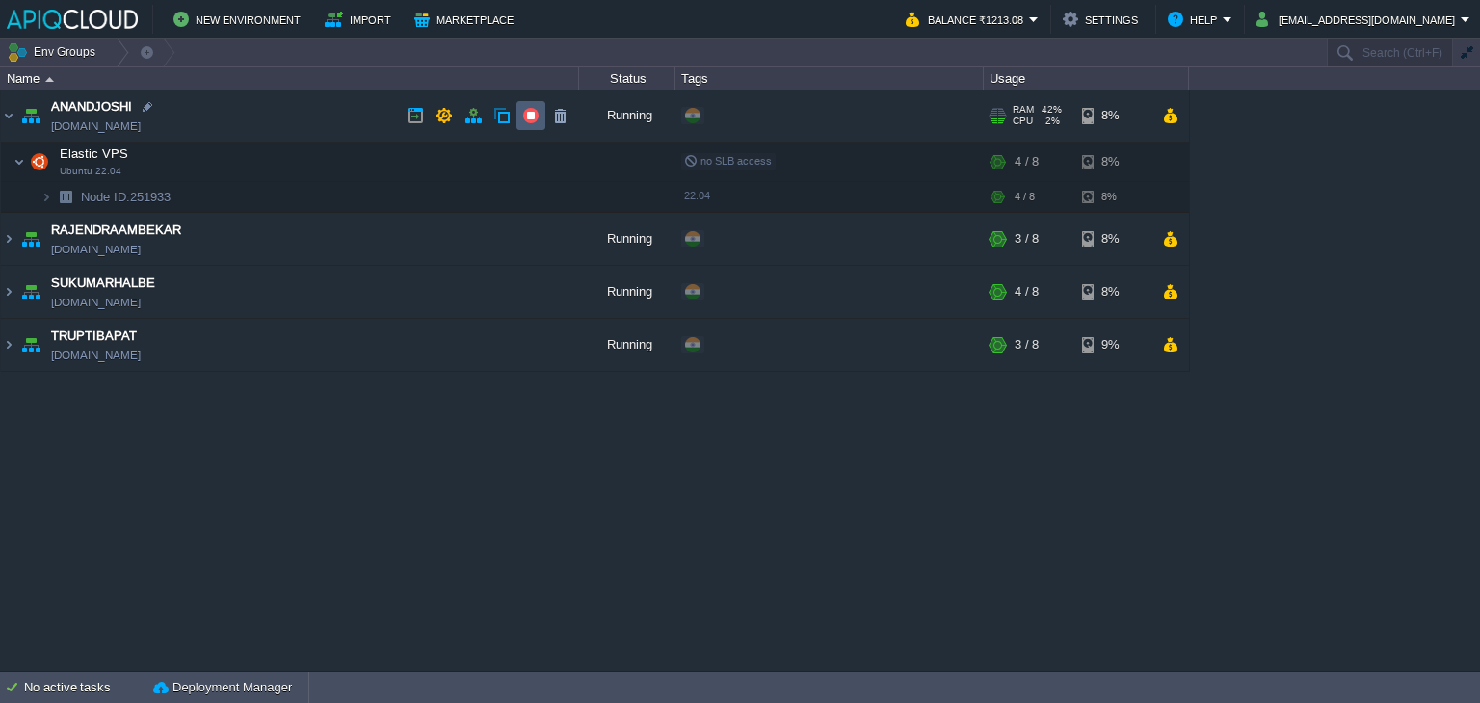
click at [523, 117] on button "button" at bounding box center [530, 115] width 17 height 17
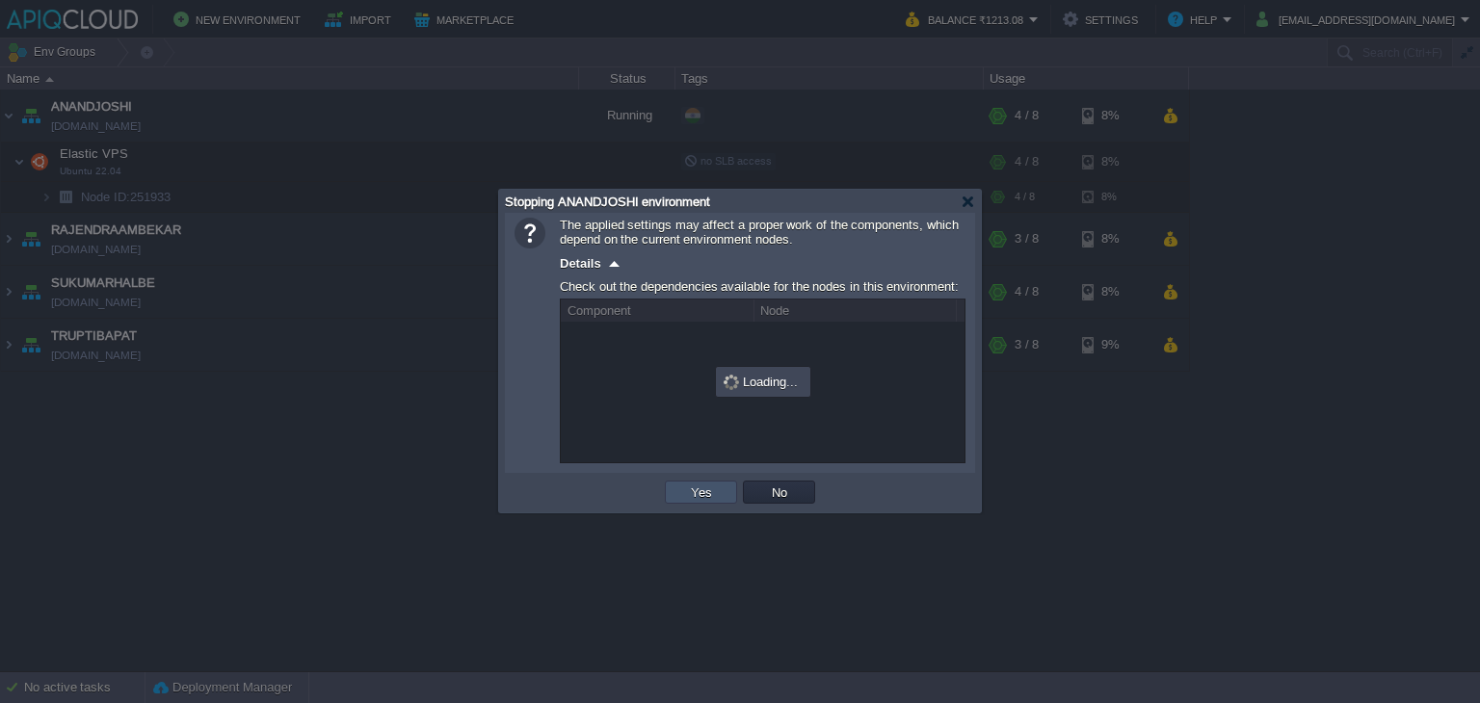
click at [693, 497] on button "Yes" at bounding box center [701, 492] width 33 height 17
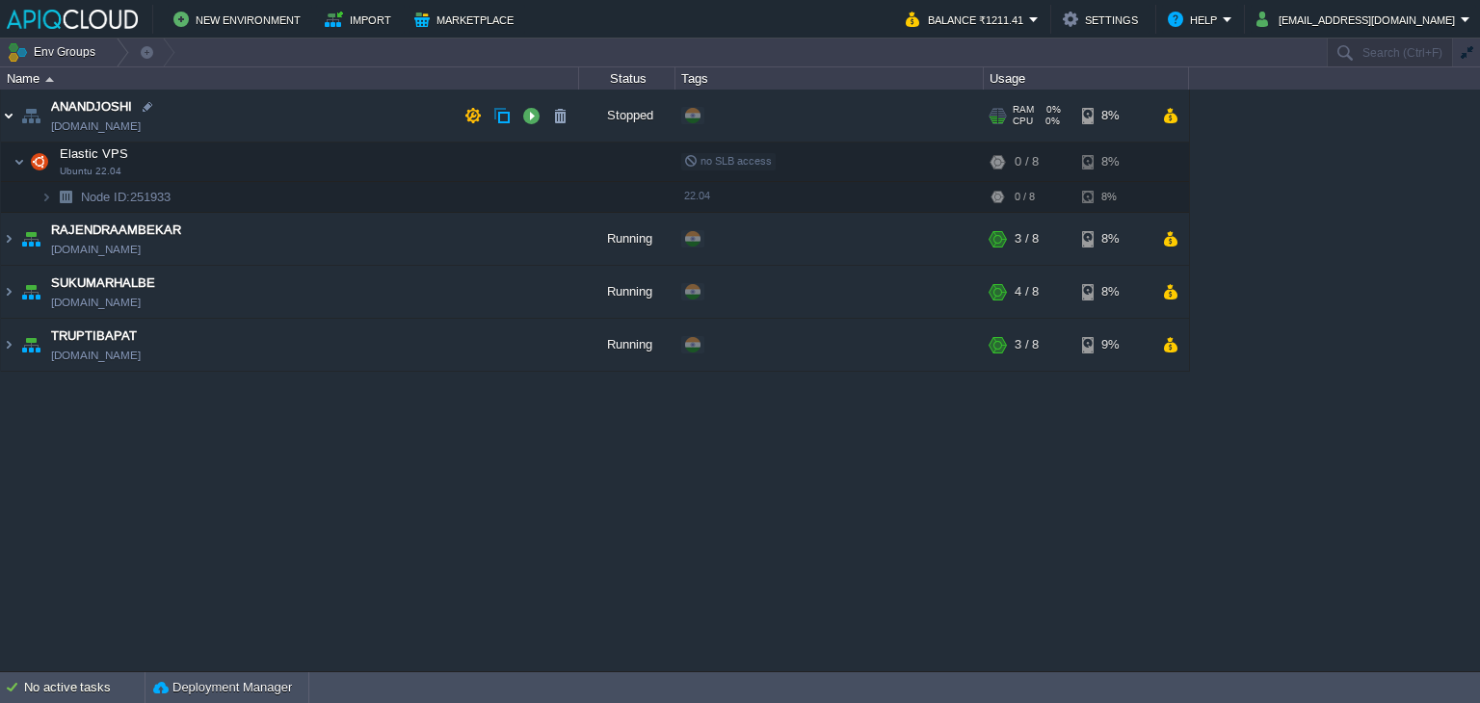
click at [10, 117] on img at bounding box center [8, 116] width 15 height 52
